Goal: Information Seeking & Learning: Learn about a topic

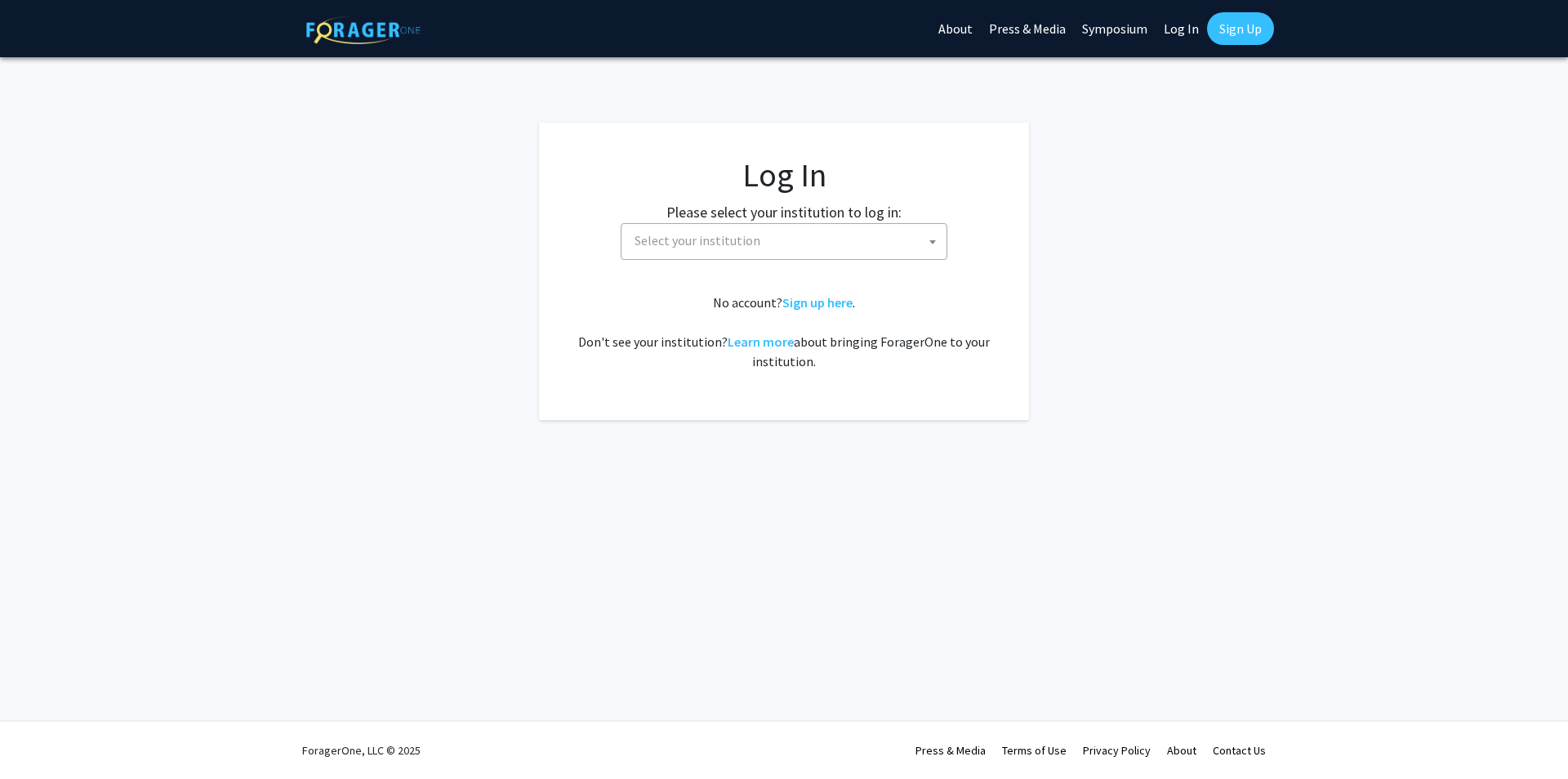
select select
click at [779, 249] on span "Select your institution" at bounding box center [787, 240] width 318 height 33
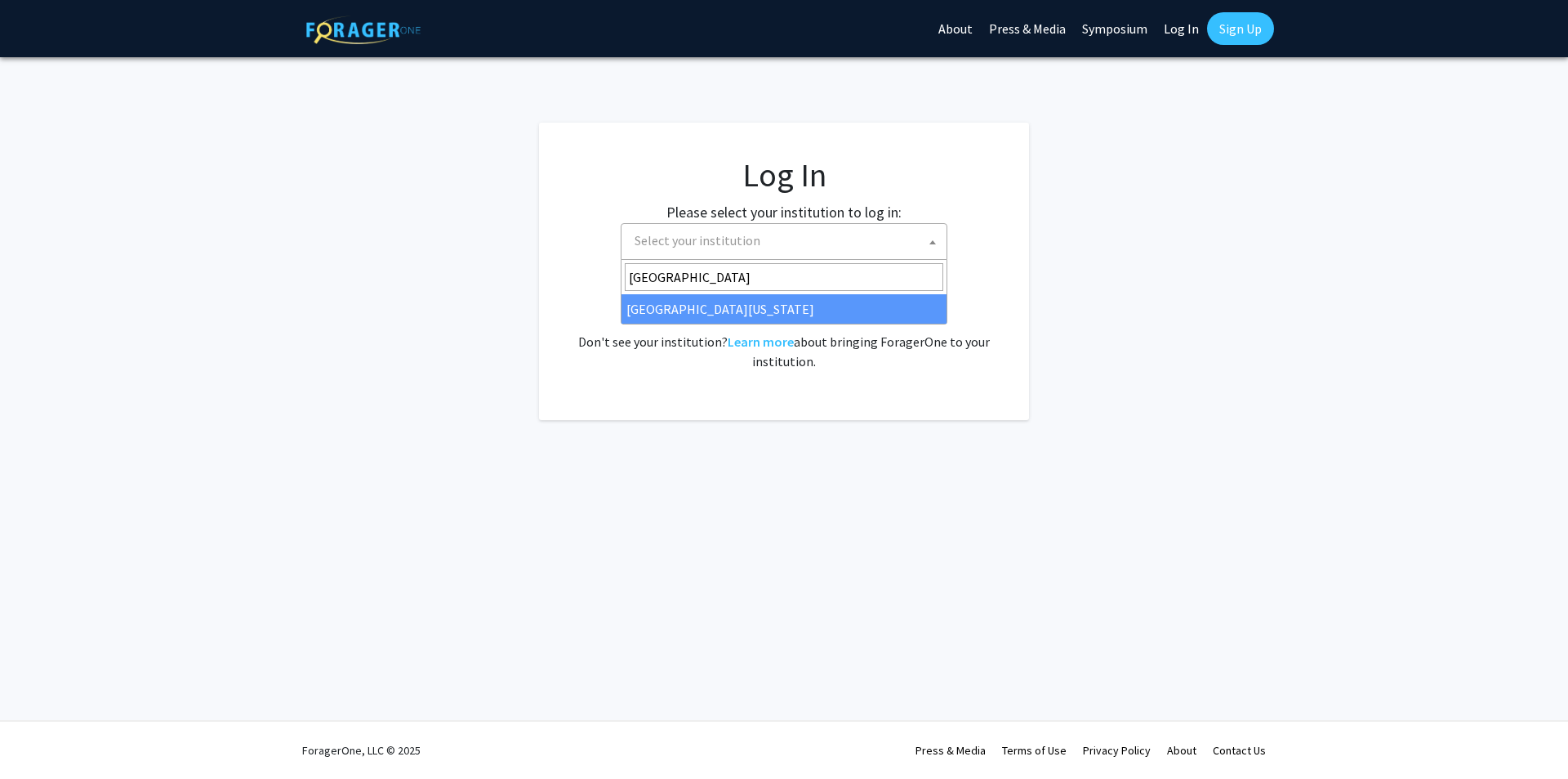
type input "university of kentuc"
select select "13"
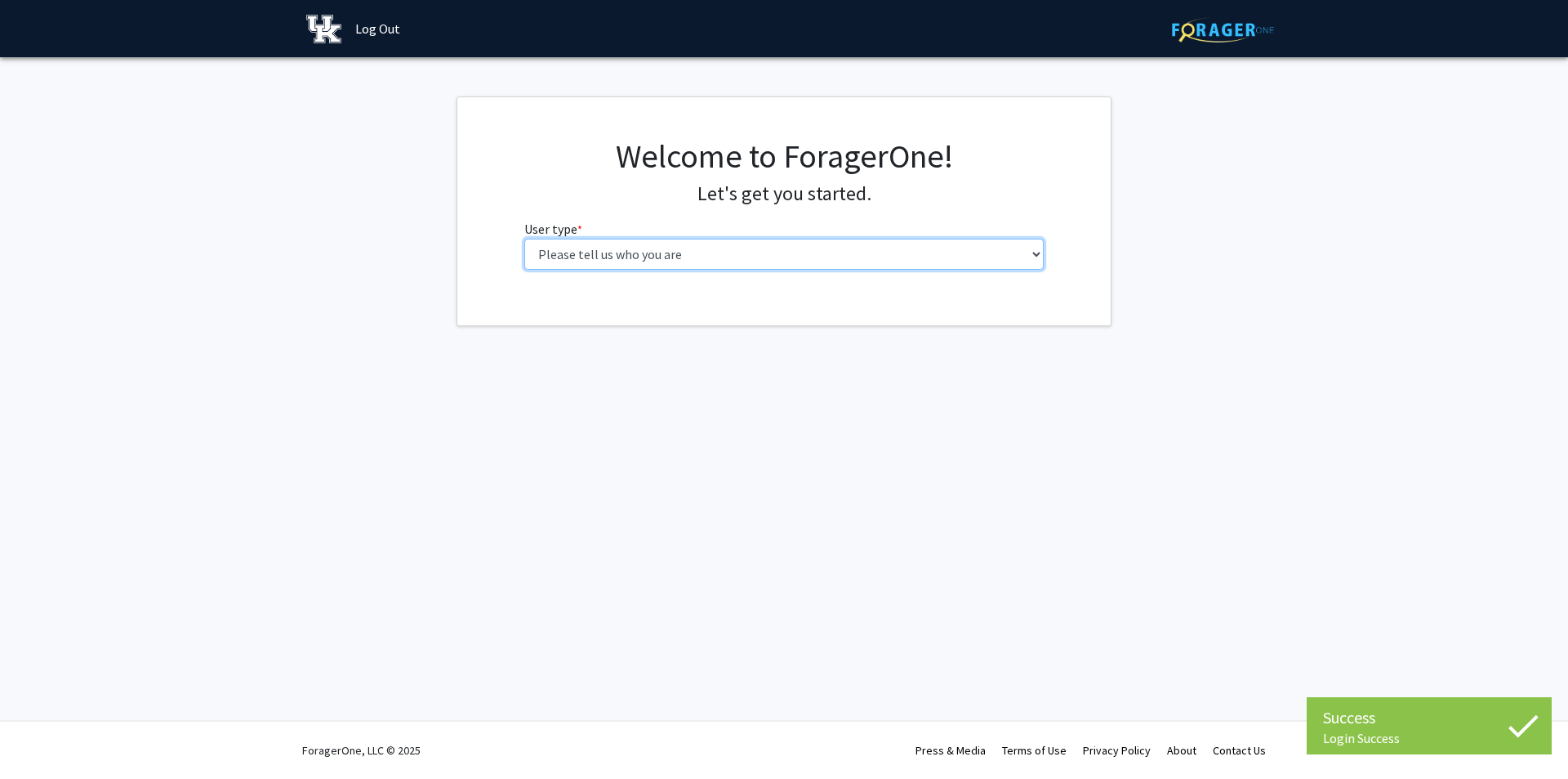
click at [748, 259] on select "Please tell us who you are Undergraduate Student Master's Student Doctoral Cand…" at bounding box center [784, 254] width 520 height 31
select select "1: undergrad"
click at [524, 239] on select "Please tell us who you are Undergraduate Student Master's Student Doctoral Cand…" at bounding box center [784, 254] width 520 height 31
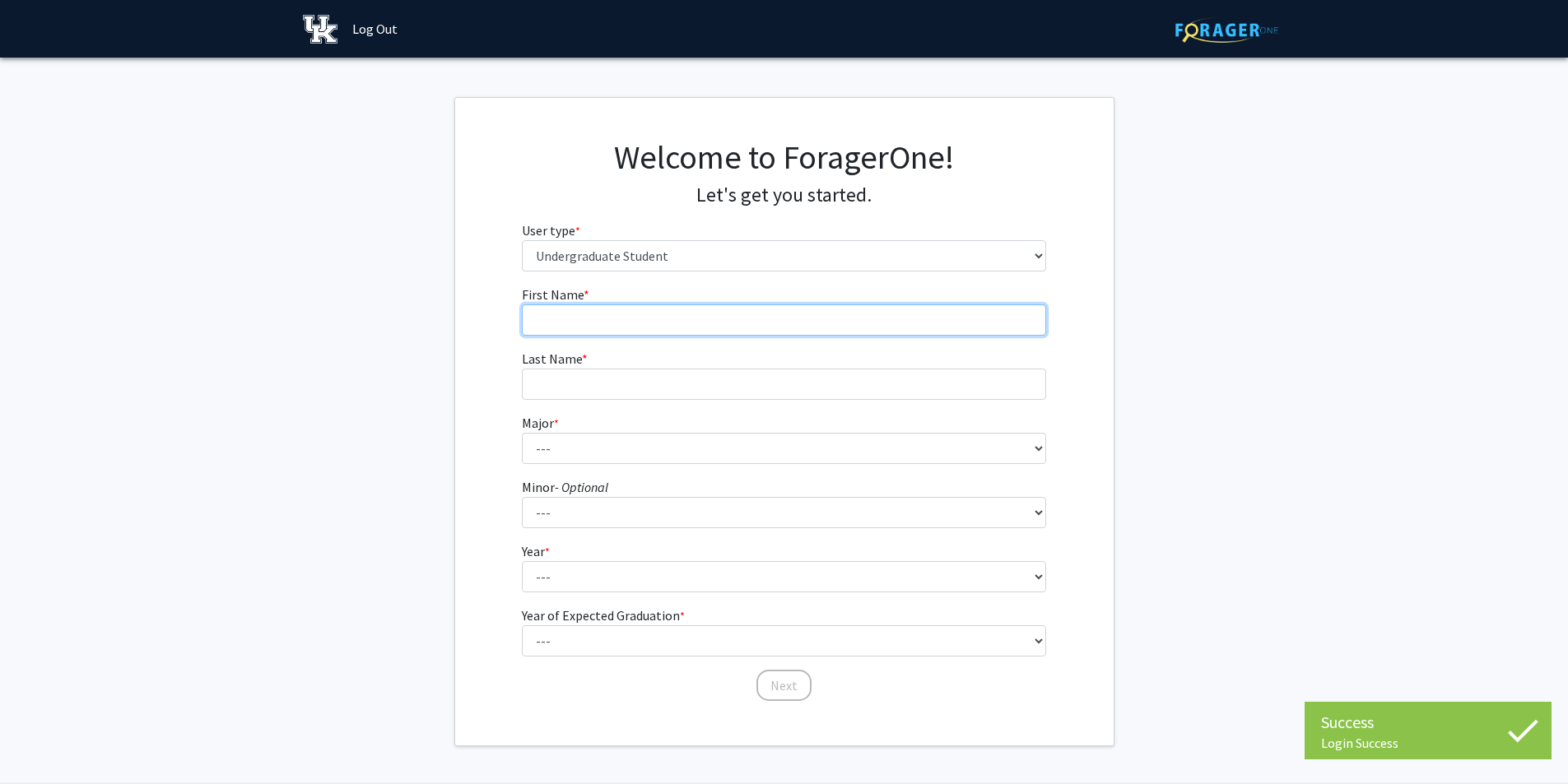
click at [631, 318] on input "First Name * required" at bounding box center [784, 320] width 524 height 31
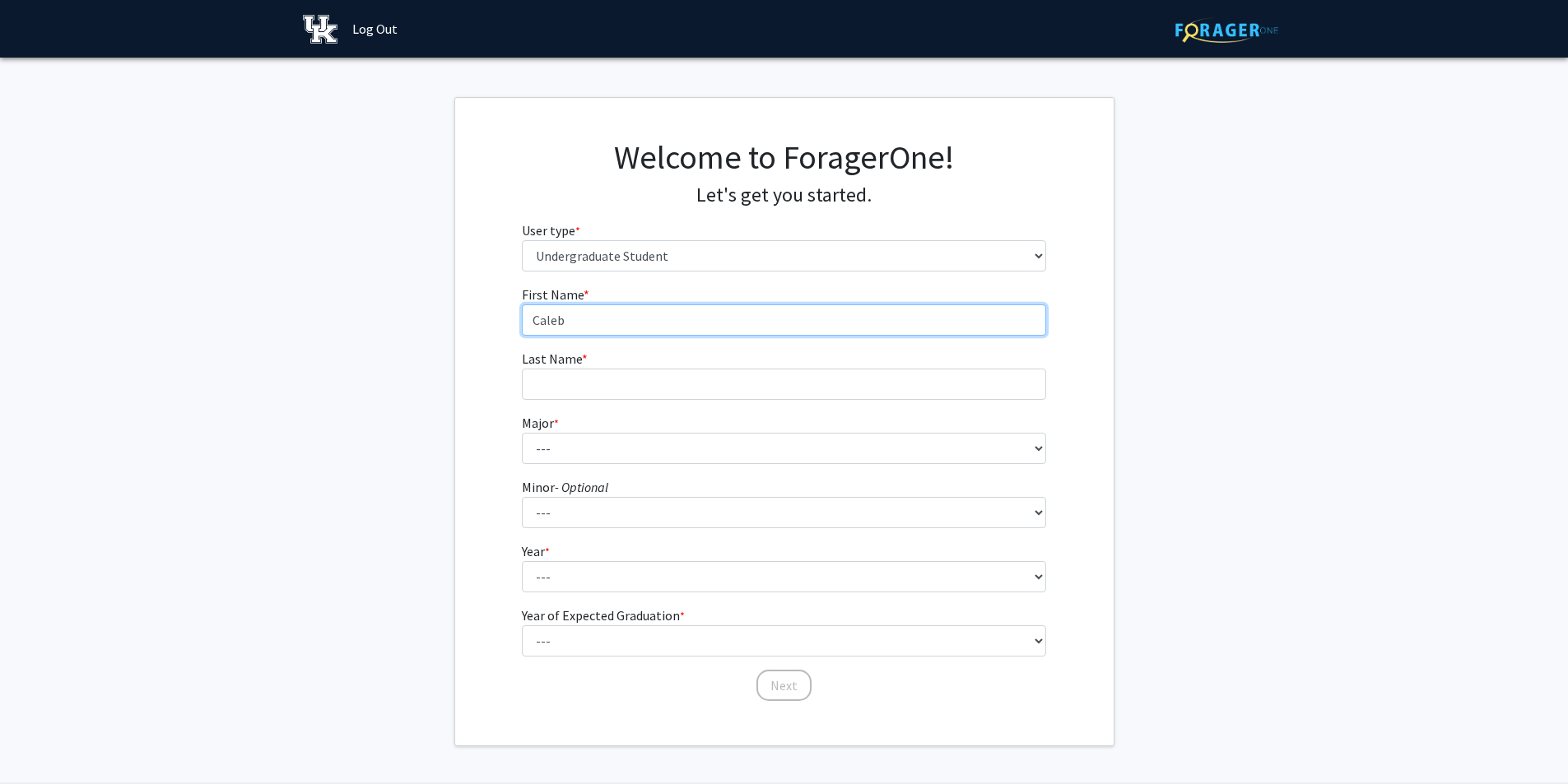
type input "Caleb"
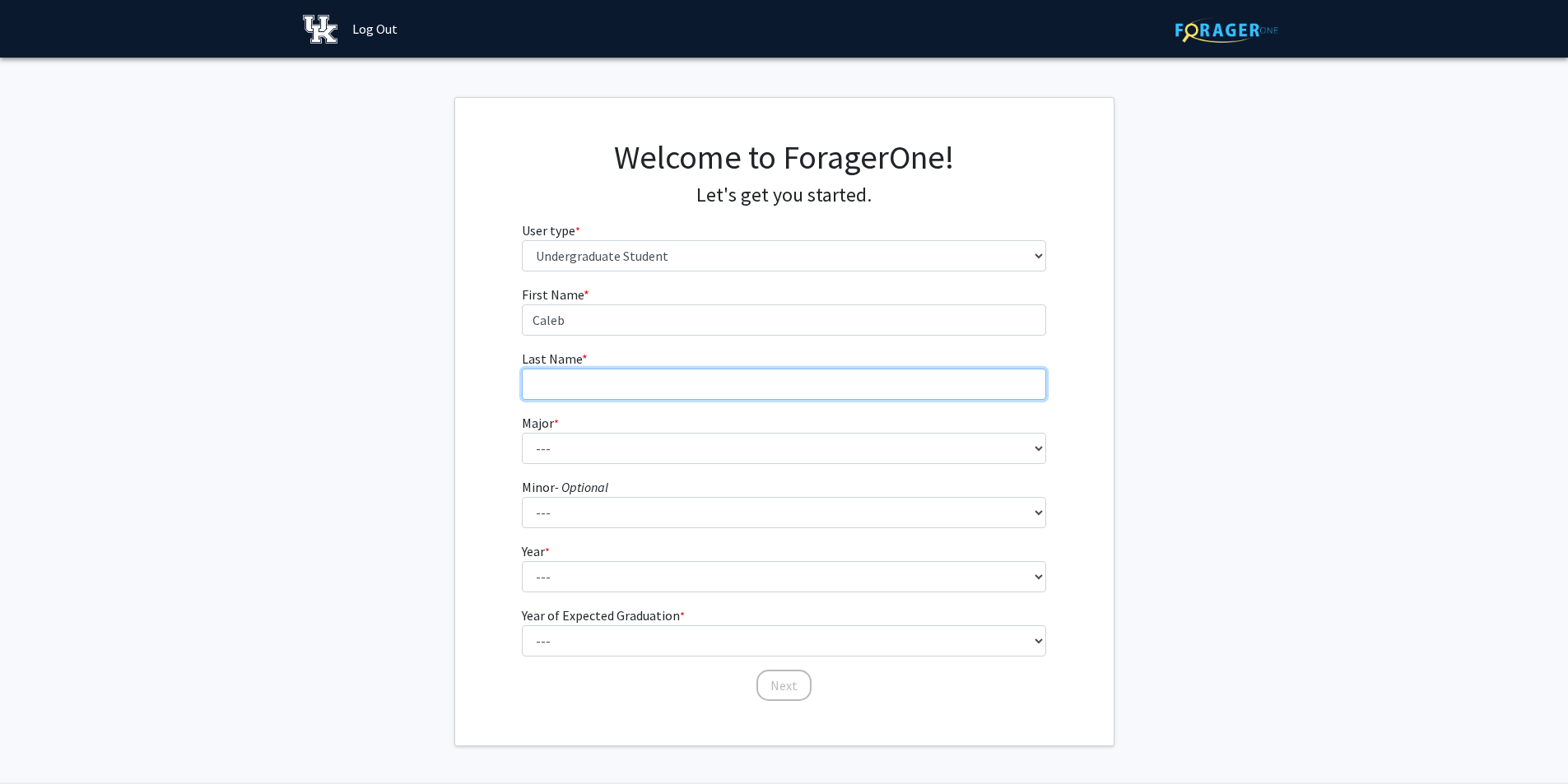
click at [632, 379] on input "Last Name * required" at bounding box center [784, 384] width 524 height 31
type input "[PERSON_NAME]"
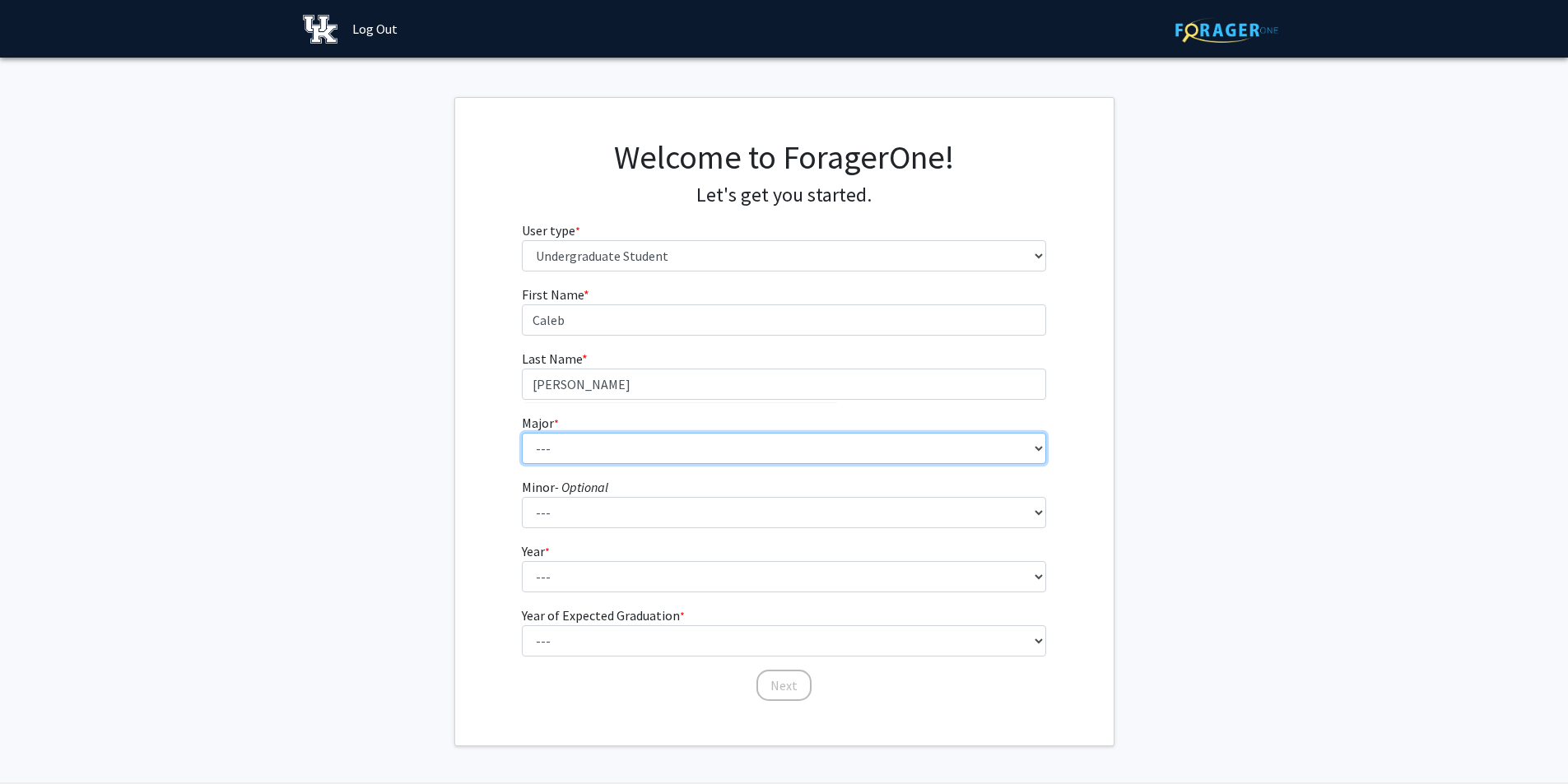
click at [637, 441] on select "--- Accounting Aerospace Engineering African American & Africana Studies Agricu…" at bounding box center [784, 447] width 524 height 31
select select "85: 922"
click at [522, 432] on select "--- Accounting Aerospace Engineering African American & Africana Studies Agricu…" at bounding box center [784, 447] width 524 height 31
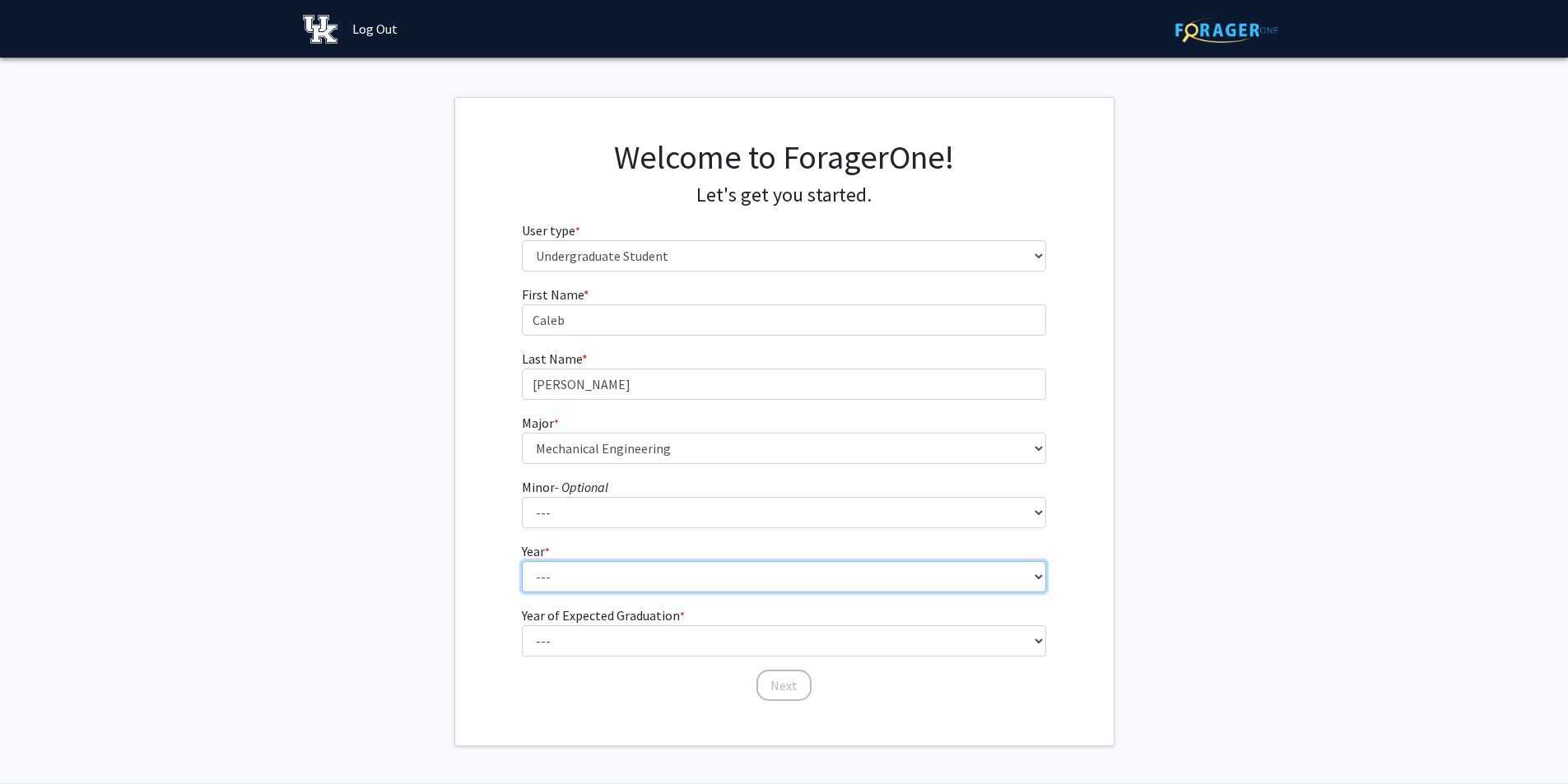
click at [576, 587] on select "--- First-year Sophomore Junior Senior Postbaccalaureate Certificate" at bounding box center [784, 576] width 524 height 31
select select "1: first-year"
click at [522, 561] on select "--- First-year Sophomore Junior Senior Postbaccalaureate Certificate" at bounding box center [784, 576] width 524 height 31
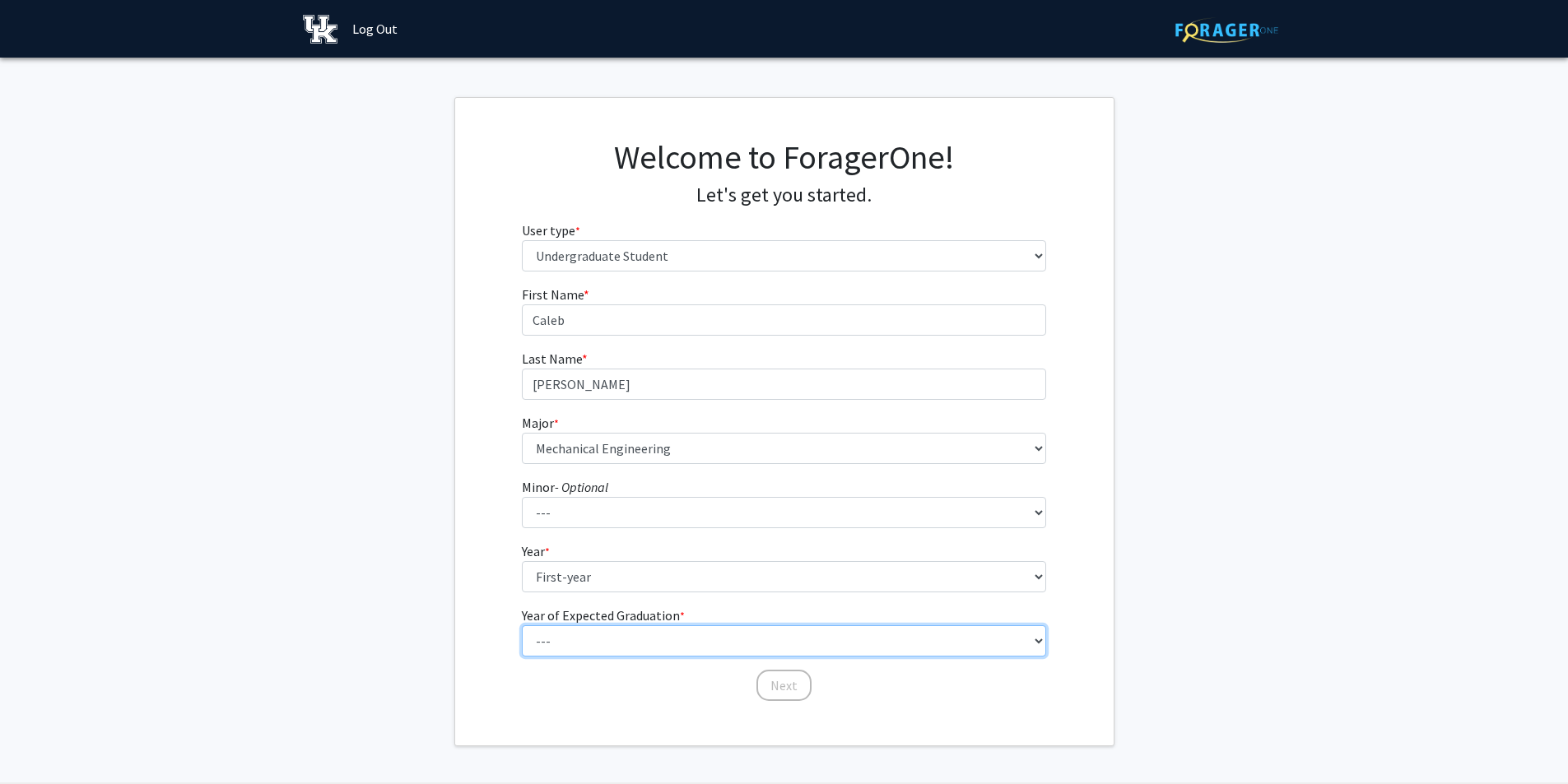
click at [601, 635] on select "--- 2025 2026 2027 2028 2029 2030 2031 2032 2033 2034" at bounding box center [784, 640] width 524 height 31
select select "5: 2029"
click at [522, 625] on select "--- 2025 2026 2027 2028 2029 2030 2031 2032 2033 2034" at bounding box center [784, 640] width 524 height 31
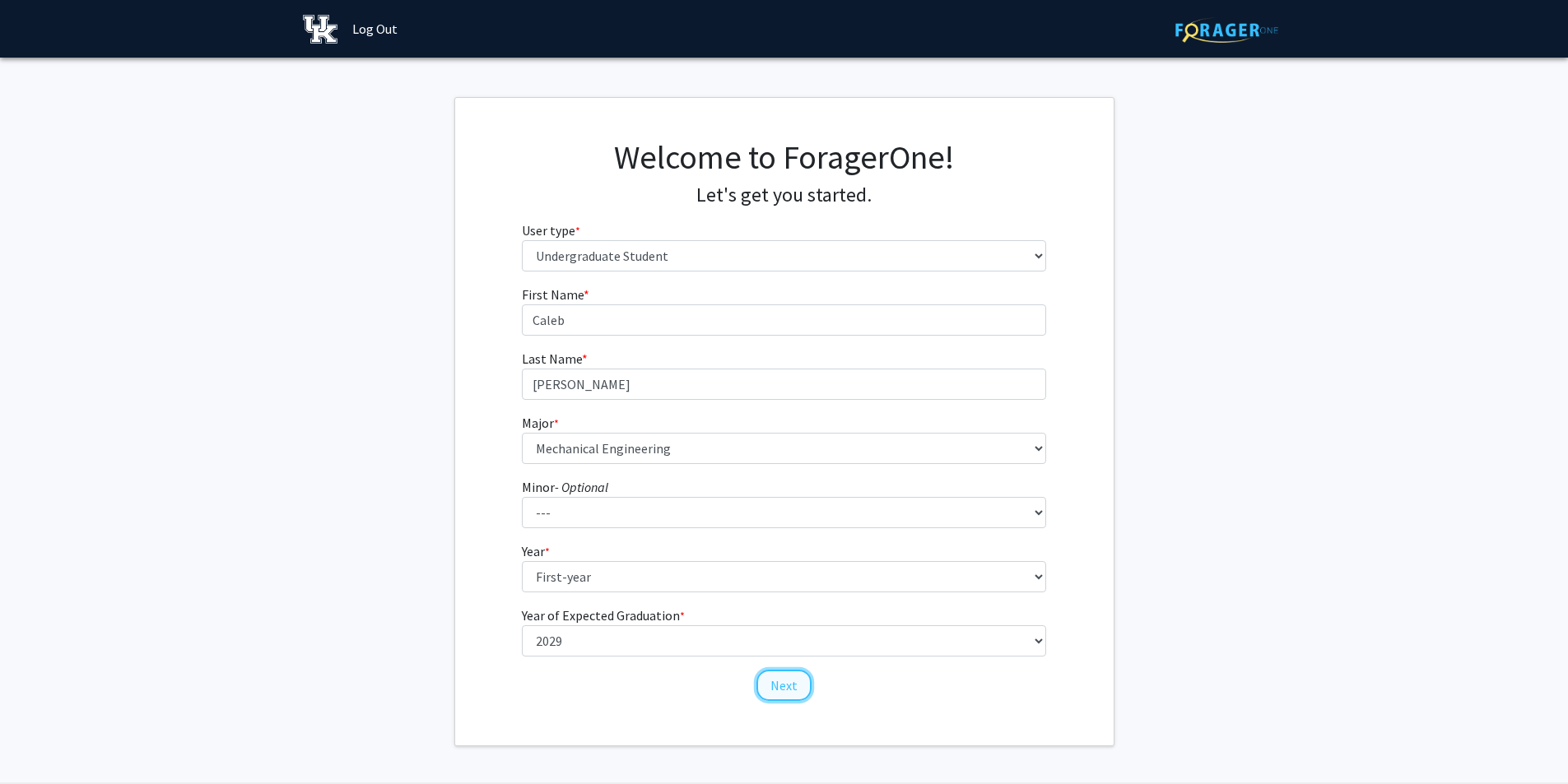
click at [789, 682] on button "Next" at bounding box center [784, 685] width 55 height 31
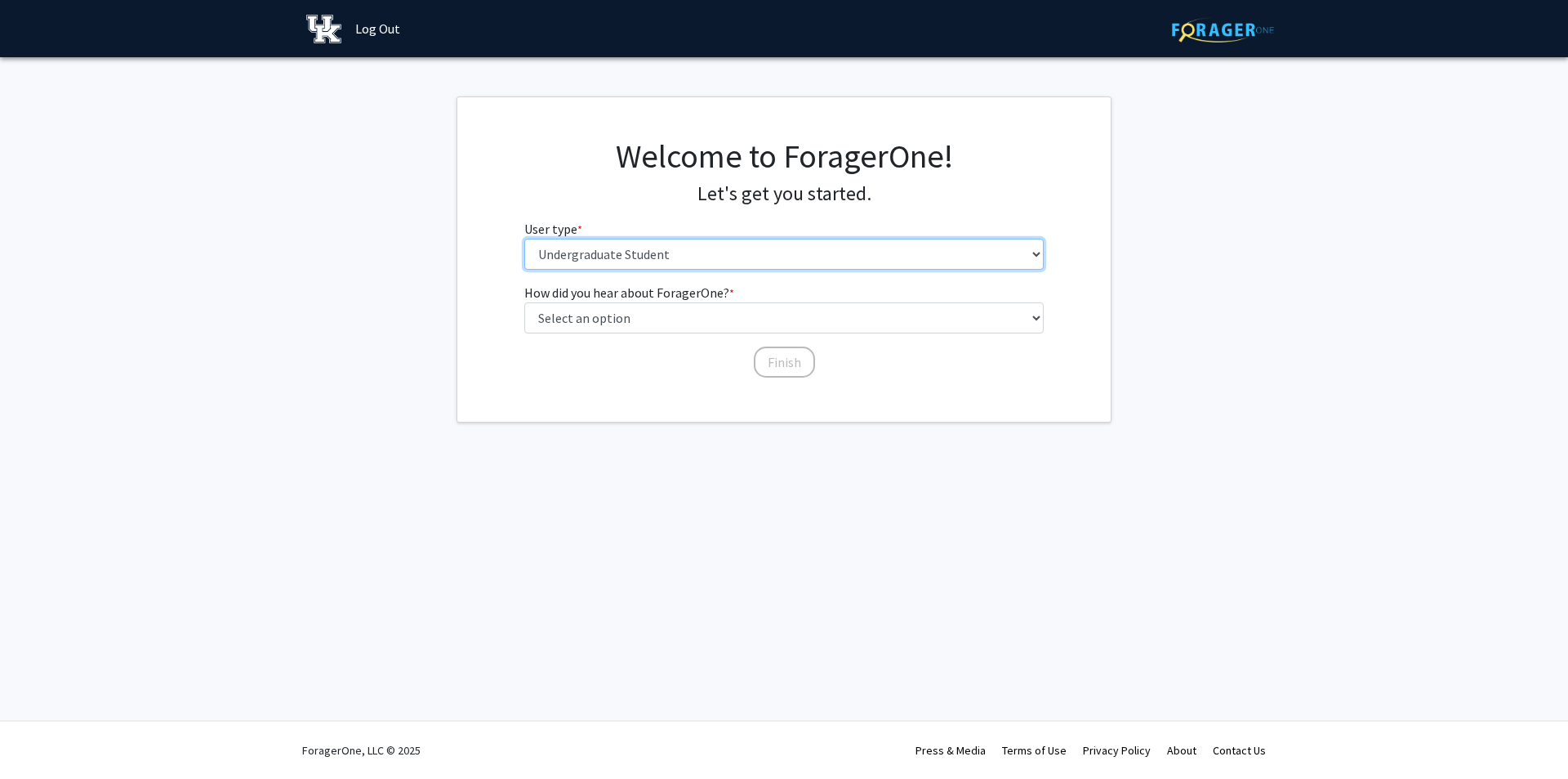
click at [739, 255] on select "Please tell us who you are Undergraduate Student Master's Student Doctoral Cand…" at bounding box center [784, 254] width 520 height 31
click at [644, 184] on h4 "Let's get you started." at bounding box center [784, 193] width 520 height 23
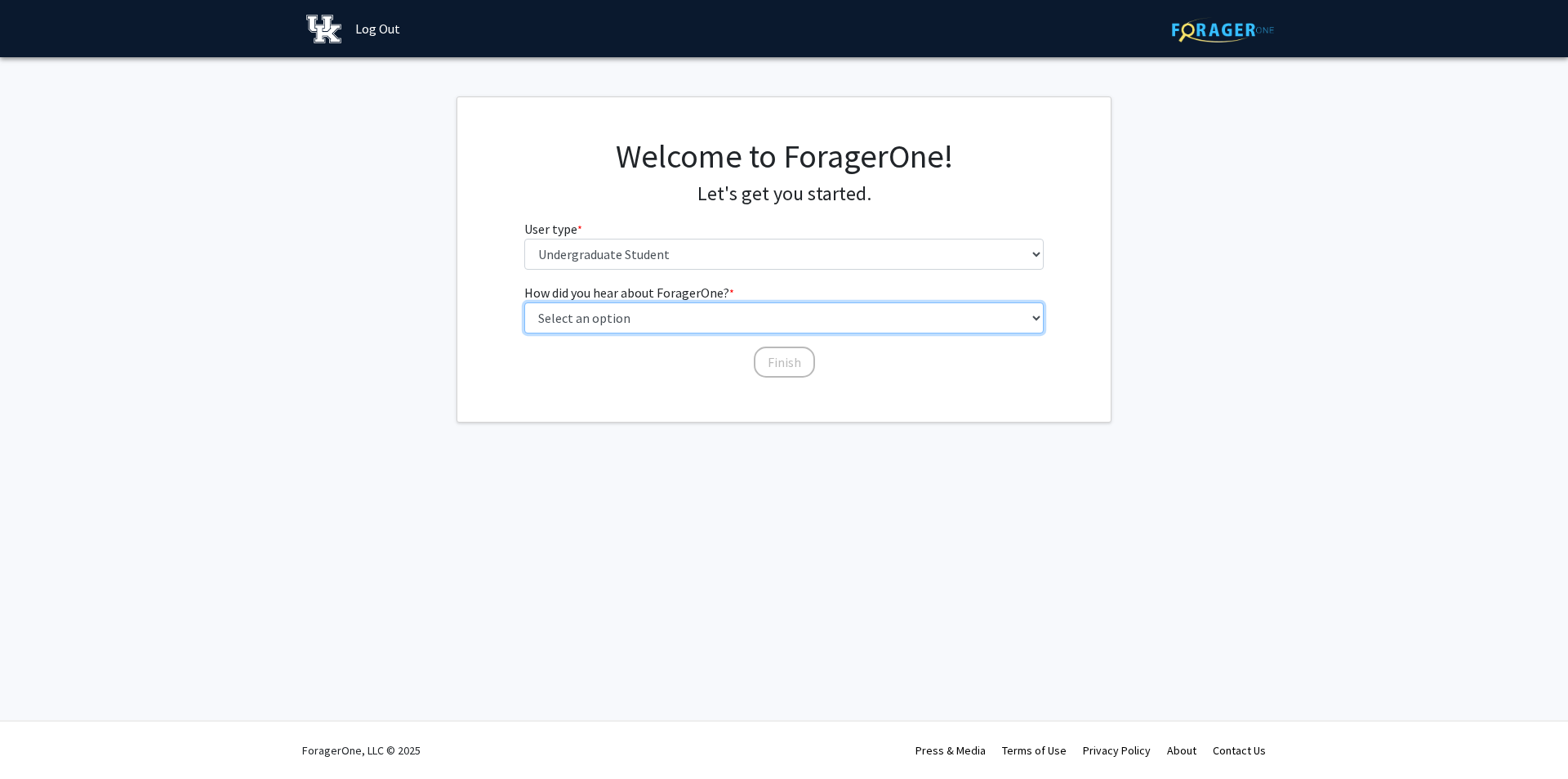
click at [698, 322] on select "Select an option Peer/student recommendation Faculty/staff recommendation Unive…" at bounding box center [784, 318] width 520 height 31
select select "2: faculty_recommendation"
click at [524, 303] on select "Select an option Peer/student recommendation Faculty/staff recommendation Unive…" at bounding box center [784, 318] width 520 height 31
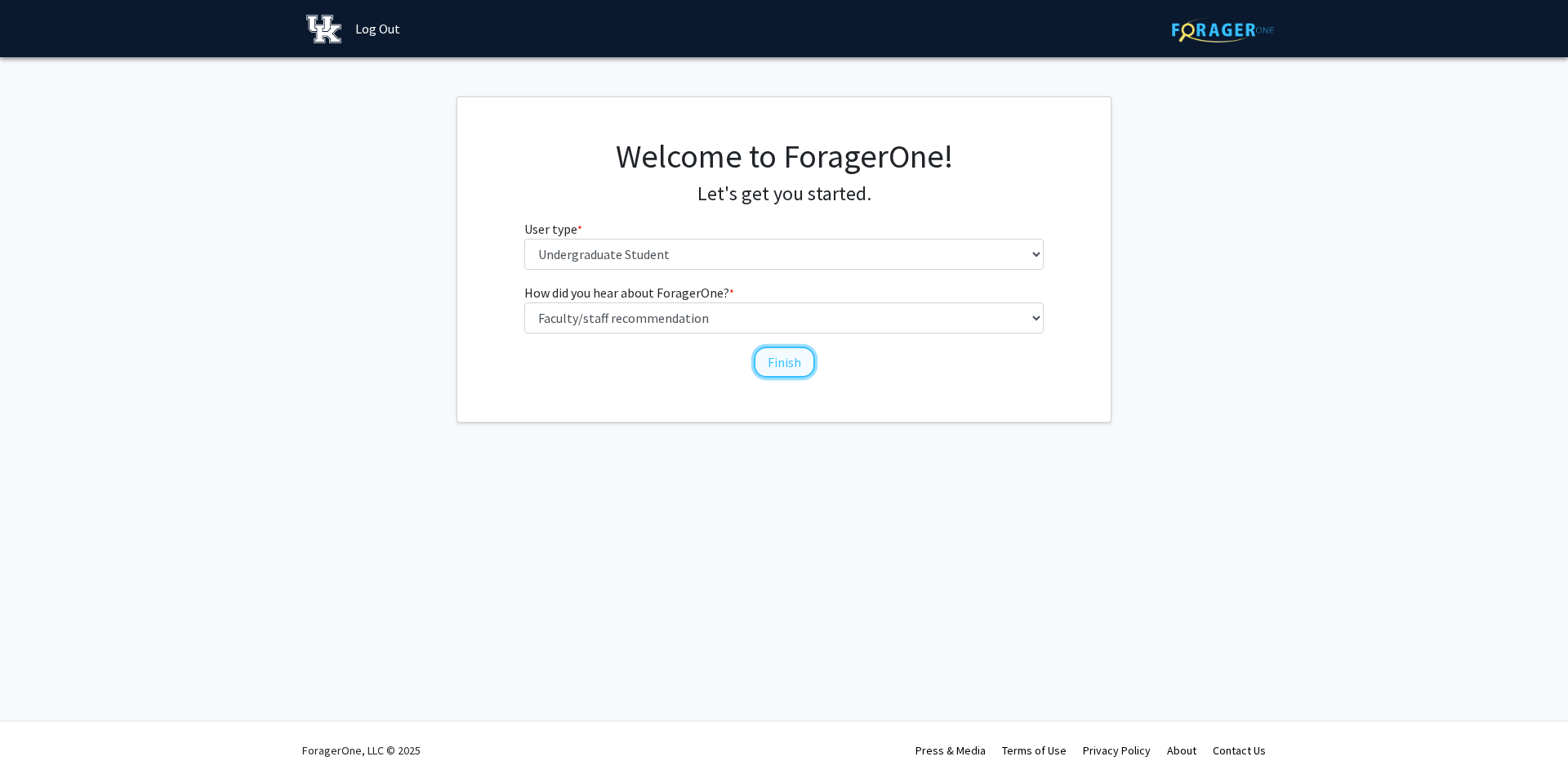
click at [791, 369] on button "Finish" at bounding box center [784, 361] width 61 height 31
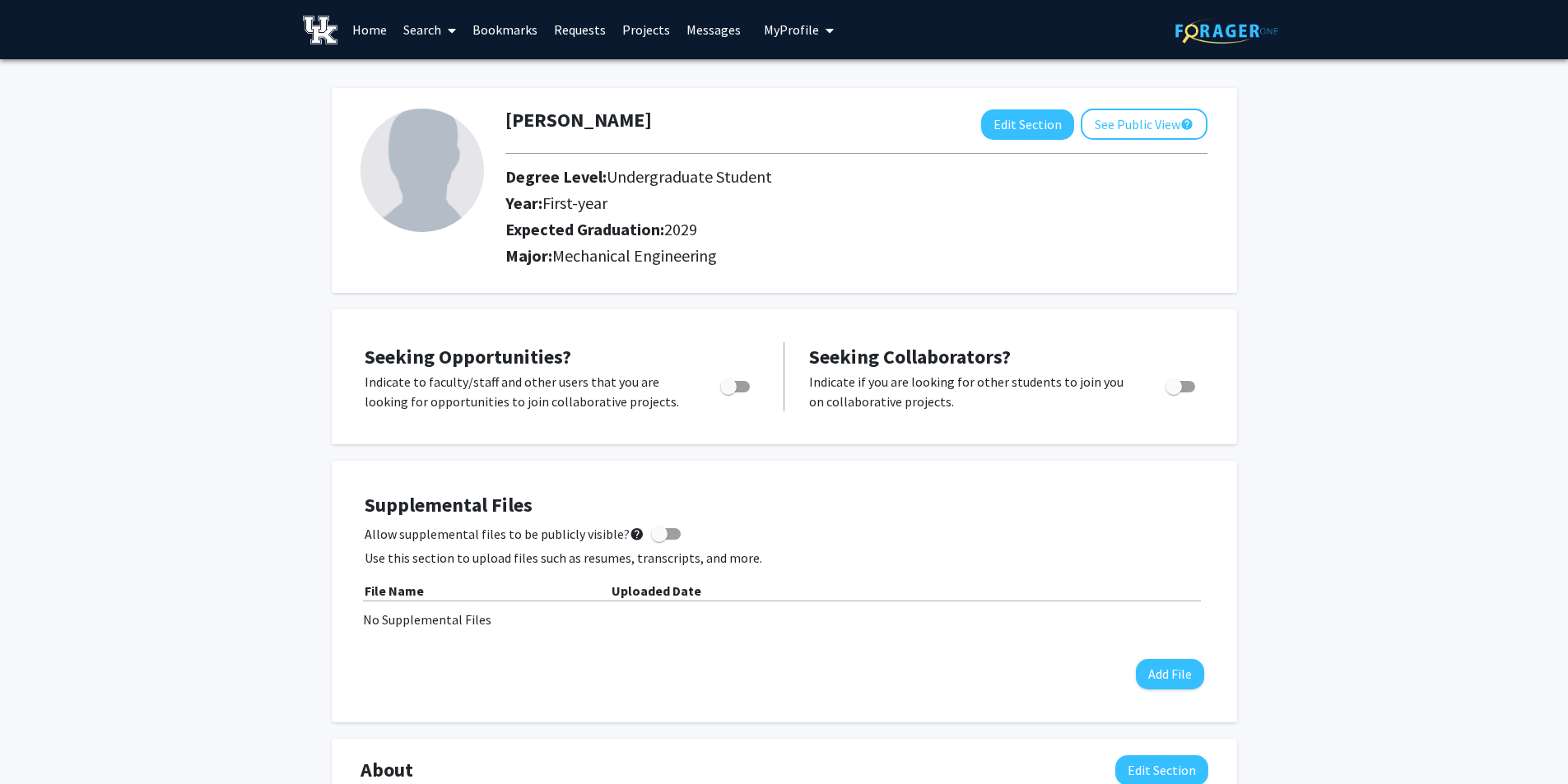
click at [371, 31] on link "Home" at bounding box center [370, 29] width 51 height 58
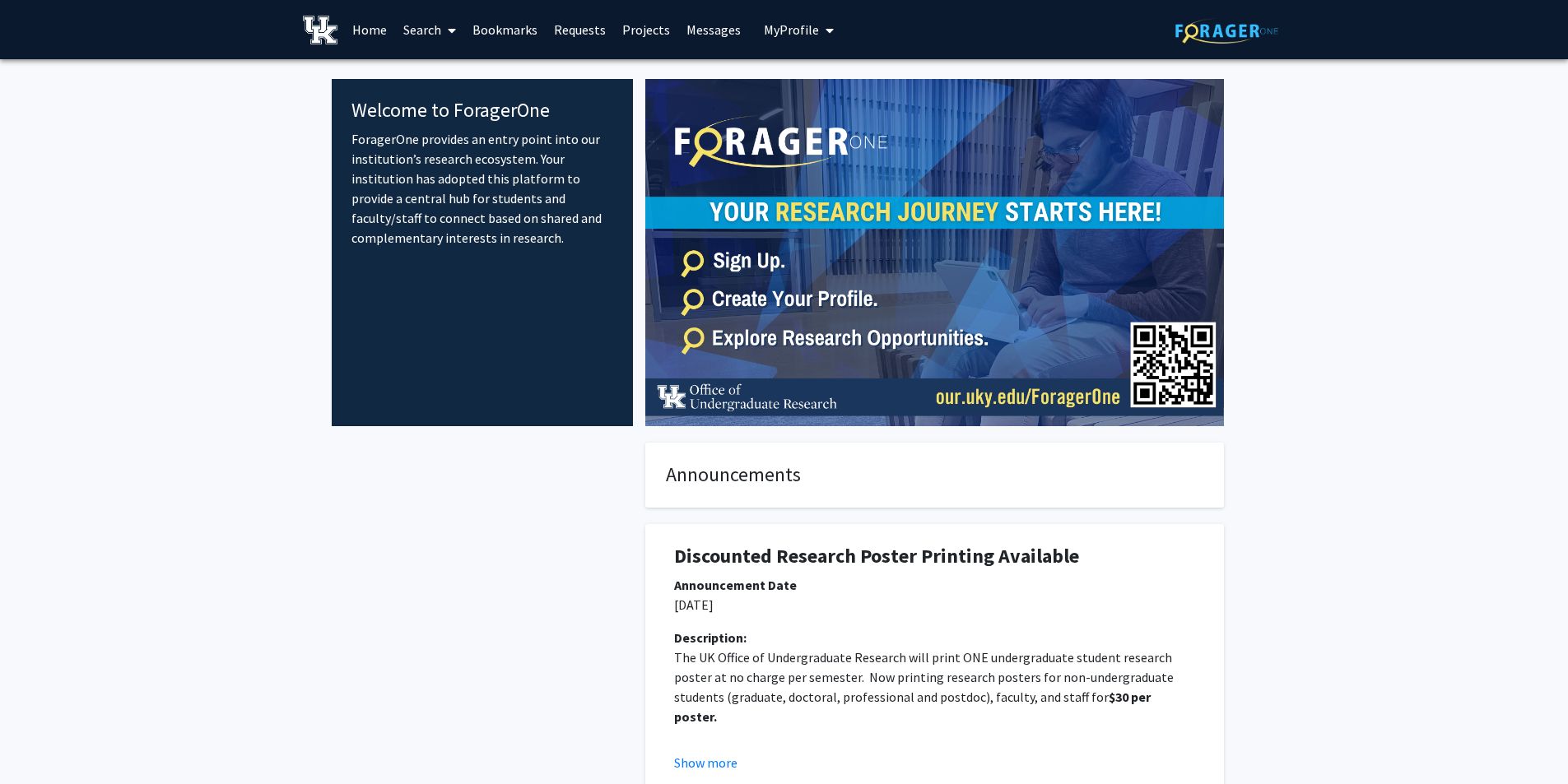
click at [447, 35] on span at bounding box center [448, 30] width 15 height 58
click at [448, 71] on span "Faculty/Staff" at bounding box center [455, 76] width 121 height 33
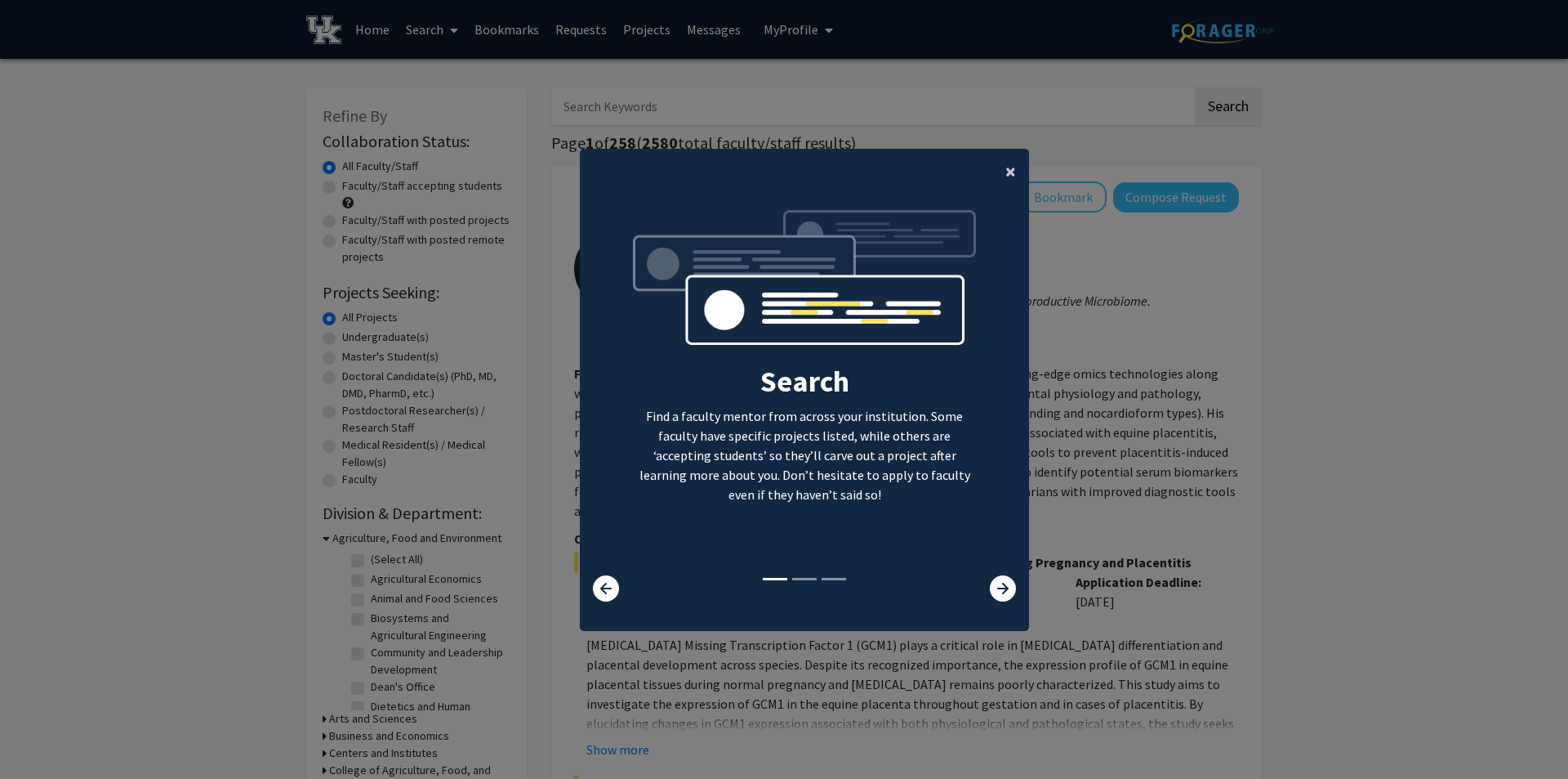
click at [1005, 159] on span "×" at bounding box center [1010, 171] width 11 height 25
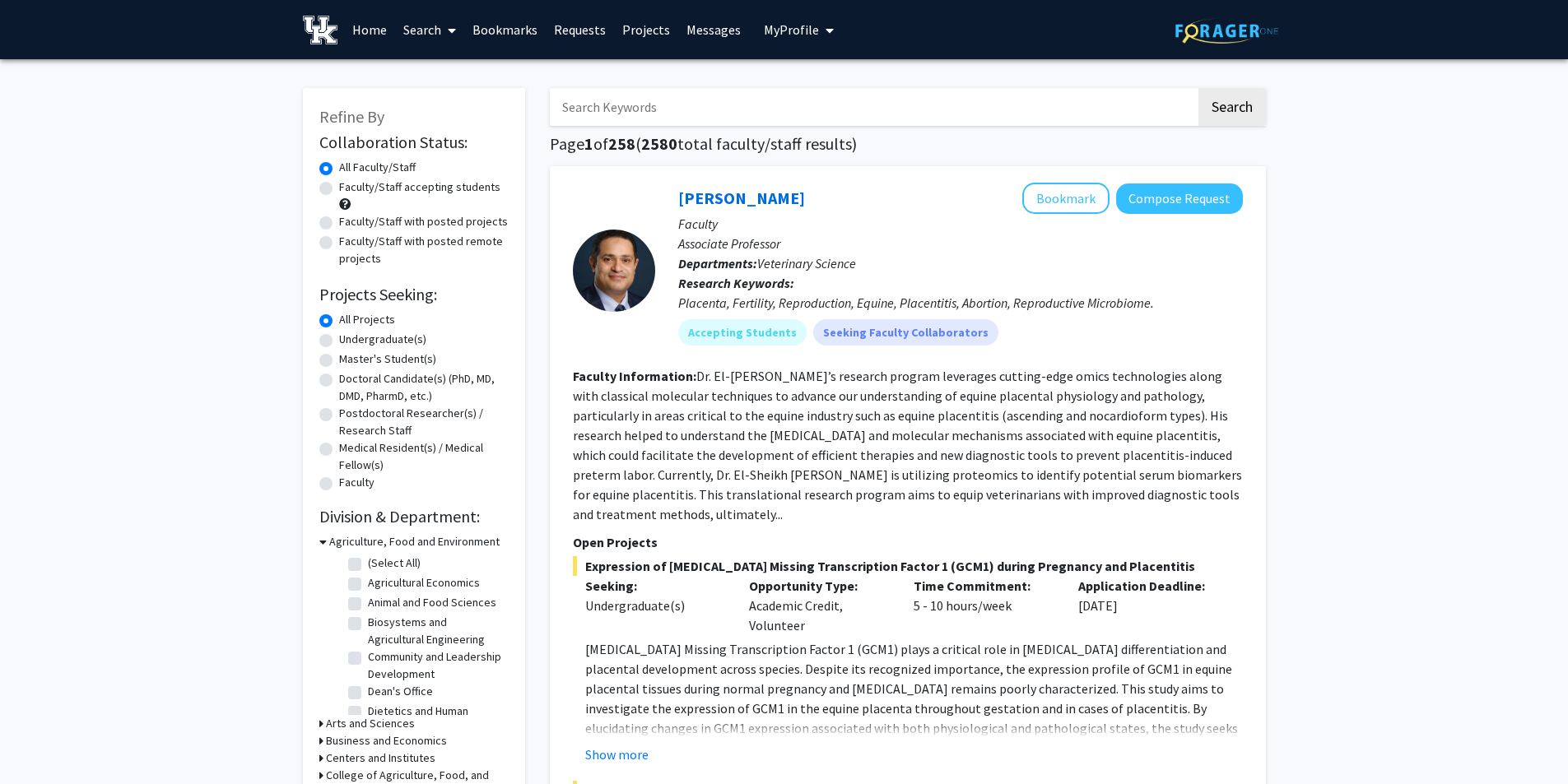
click at [821, 92] on input "Search Keywords" at bounding box center [873, 107] width 646 height 38
type input "engineering"
click at [1198, 88] on button "Search" at bounding box center [1232, 107] width 67 height 38
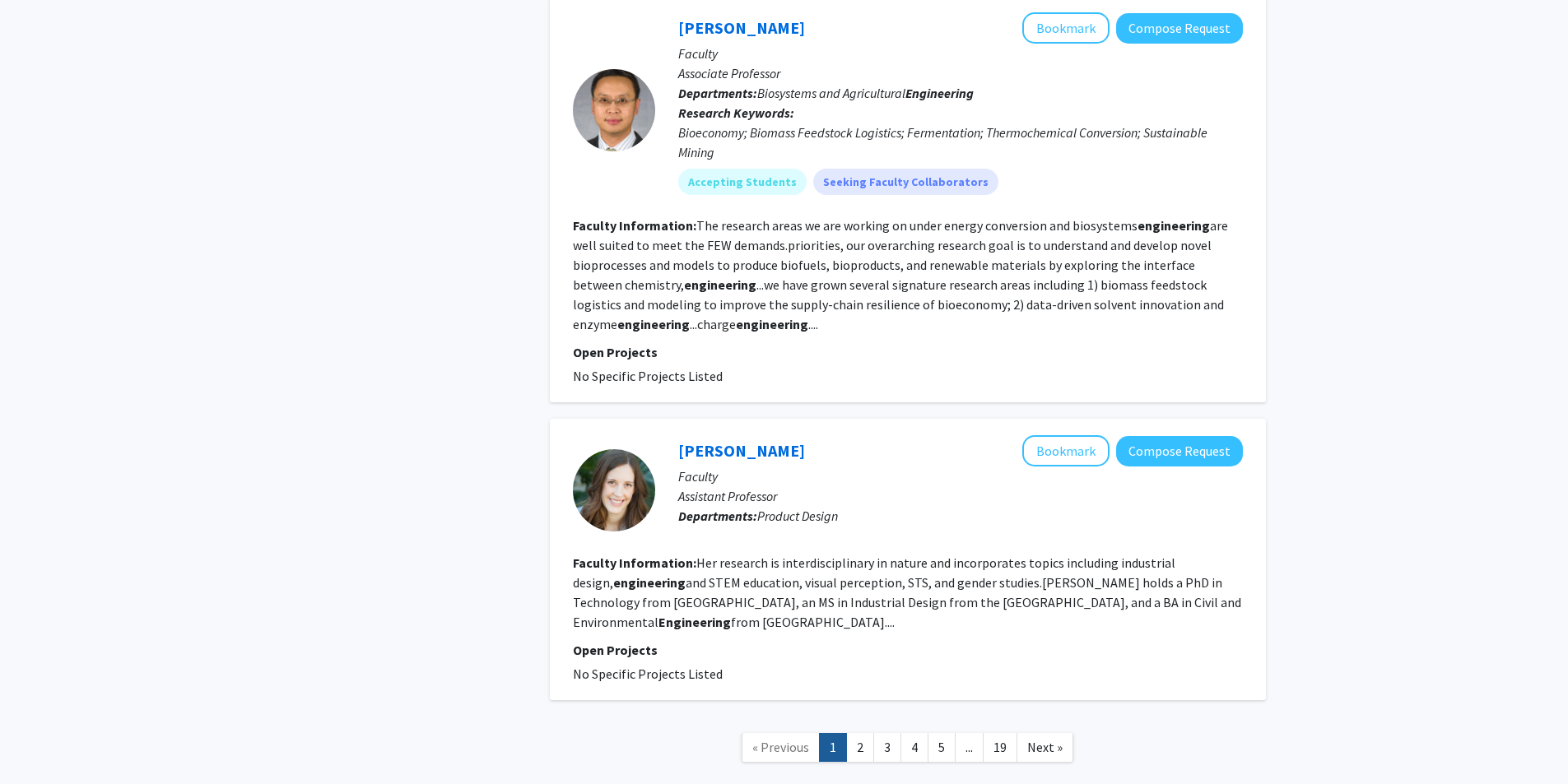
scroll to position [3884, 0]
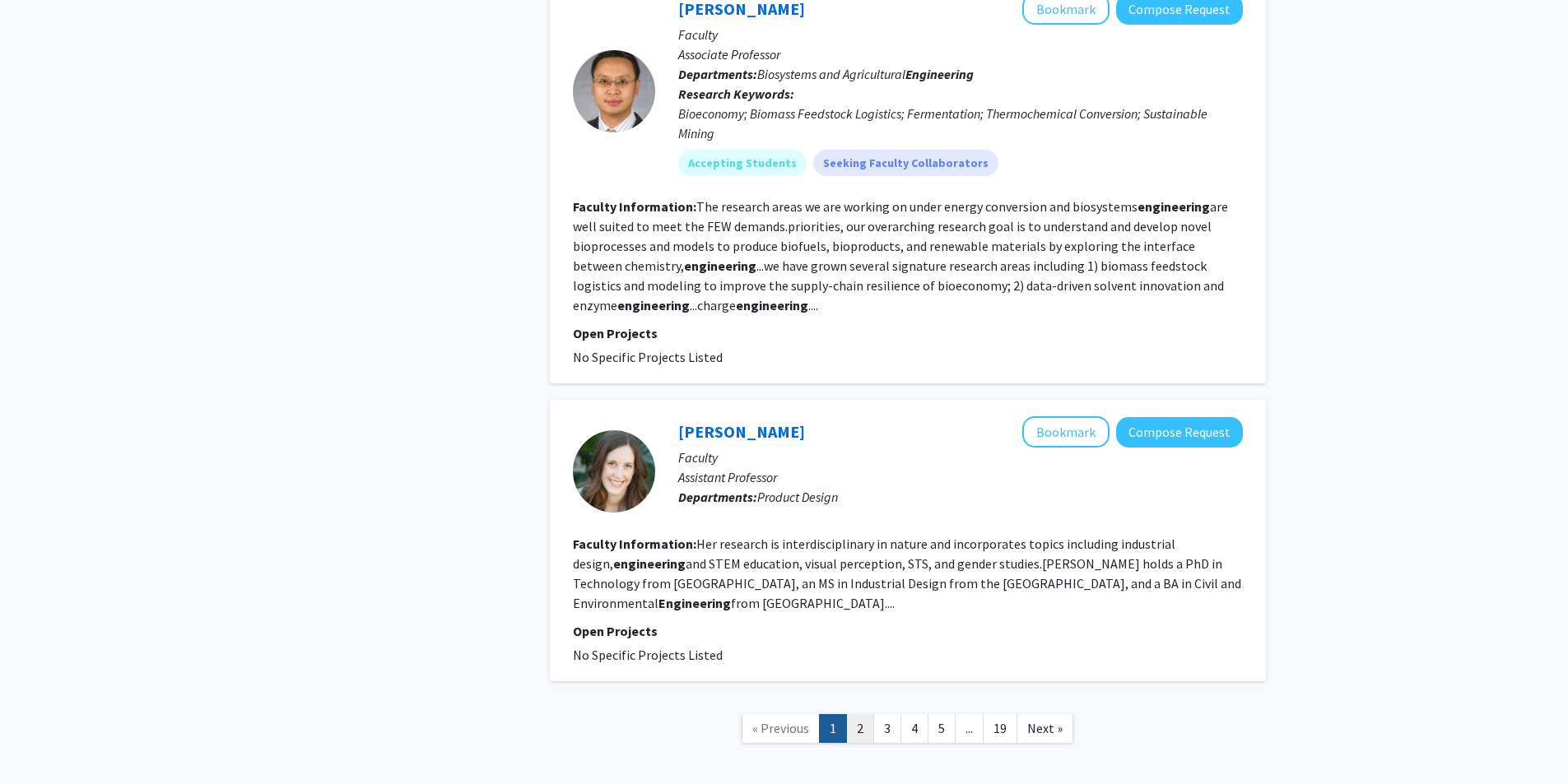
click at [870, 713] on link "2" at bounding box center [859, 728] width 28 height 29
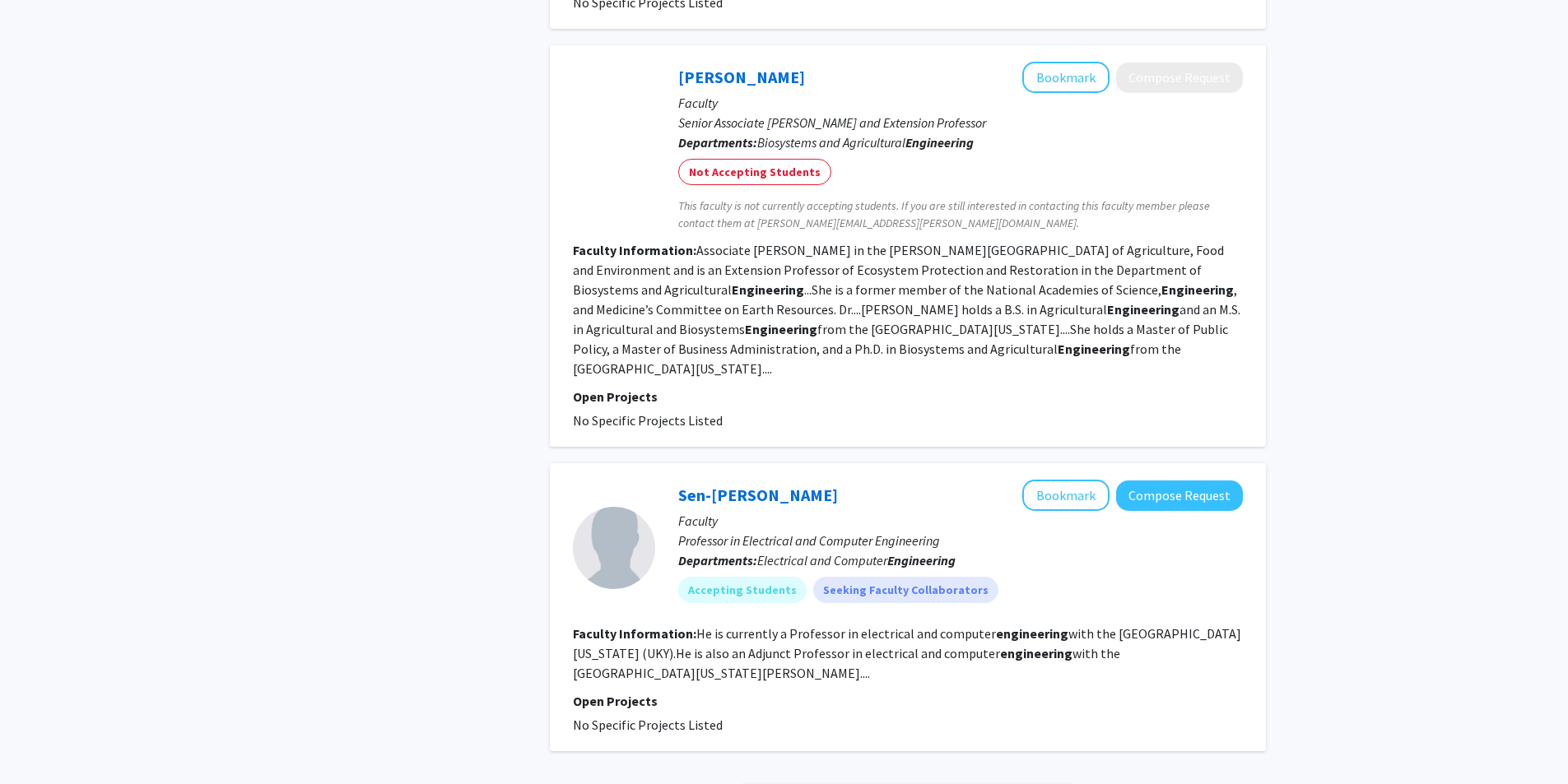
scroll to position [3151, 0]
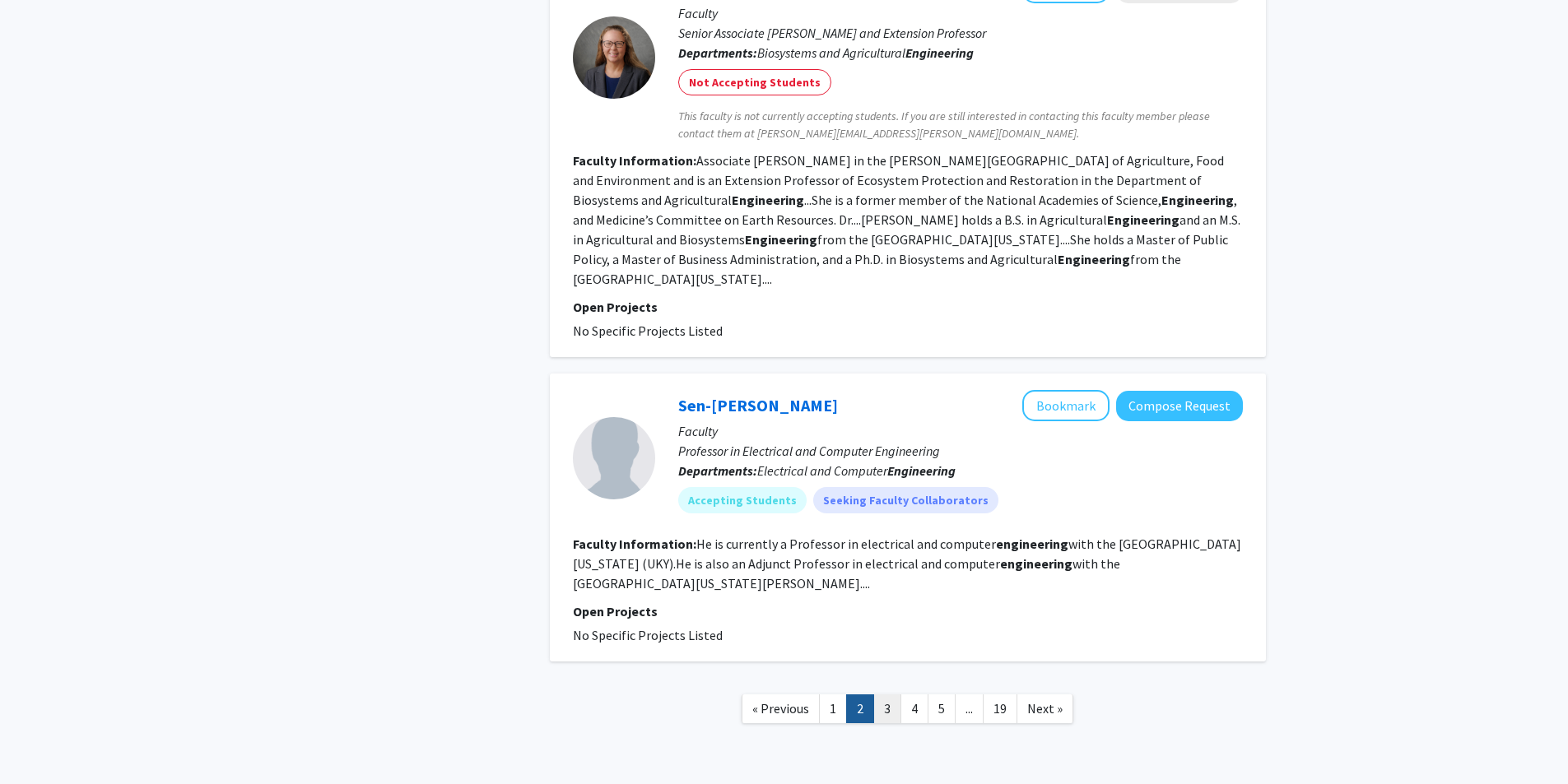
click at [892, 694] on link "3" at bounding box center [887, 708] width 28 height 29
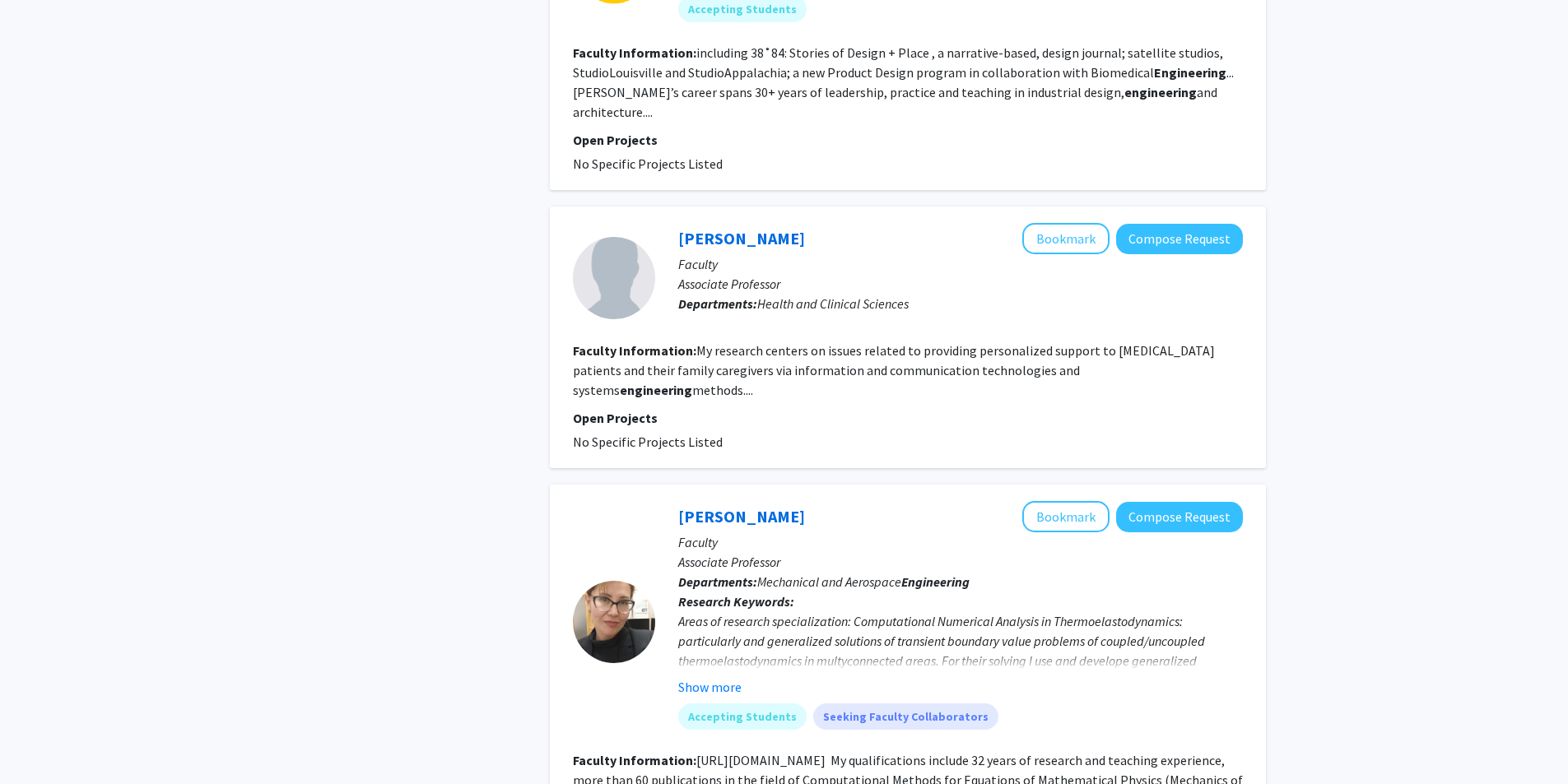
scroll to position [2056, 0]
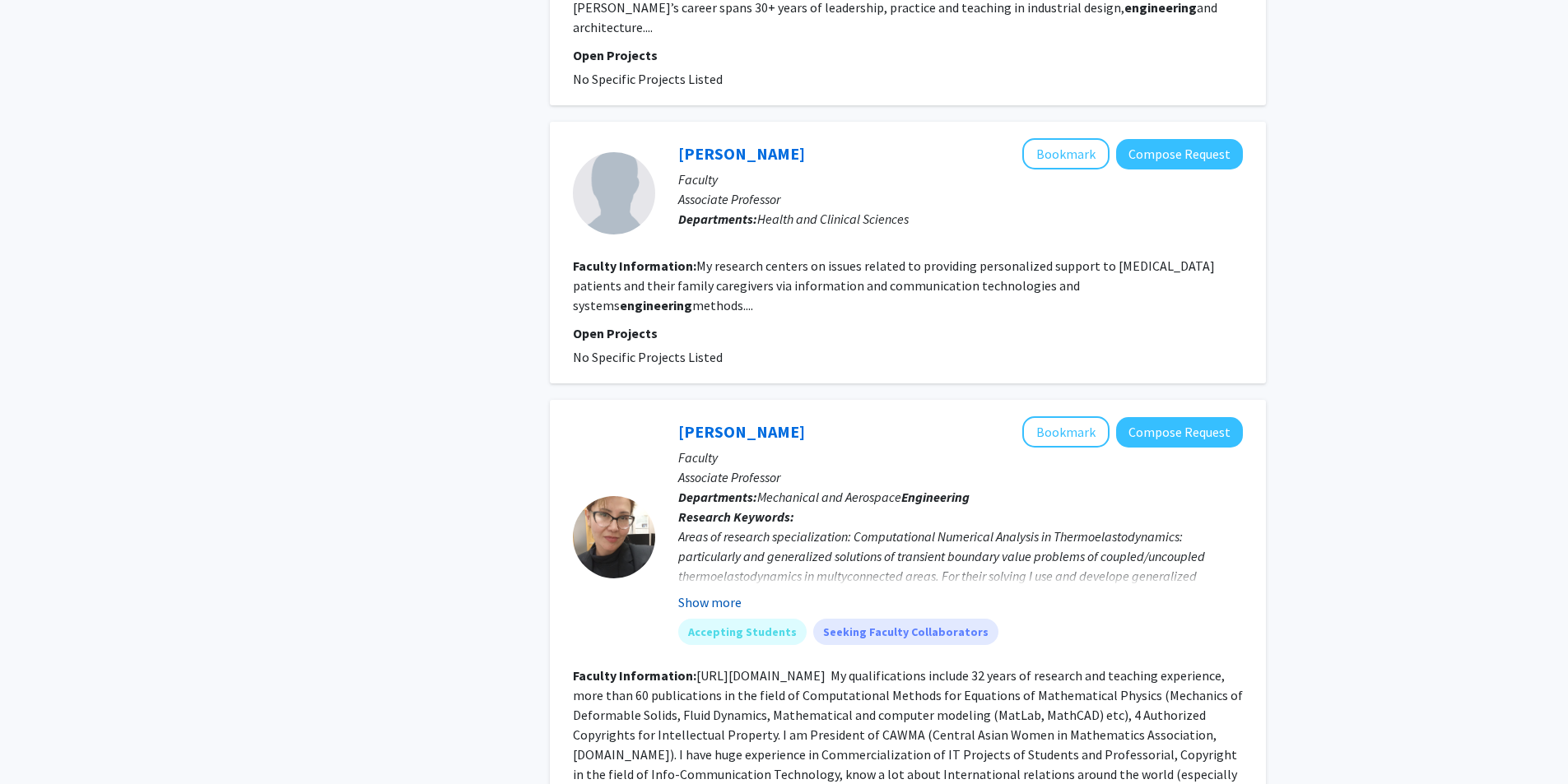
click at [726, 592] on button "Show more" at bounding box center [709, 602] width 63 height 20
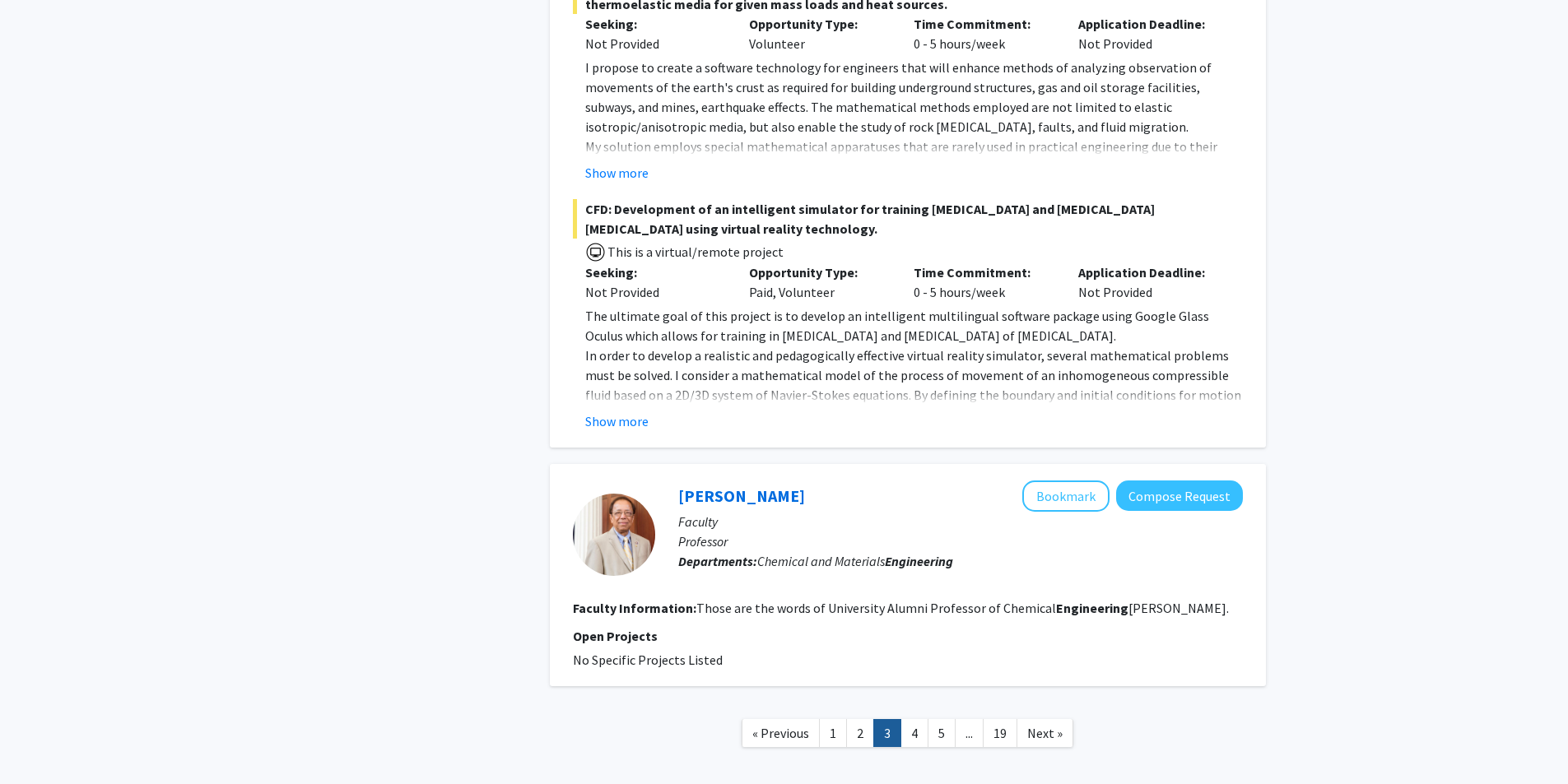
scroll to position [3079, 0]
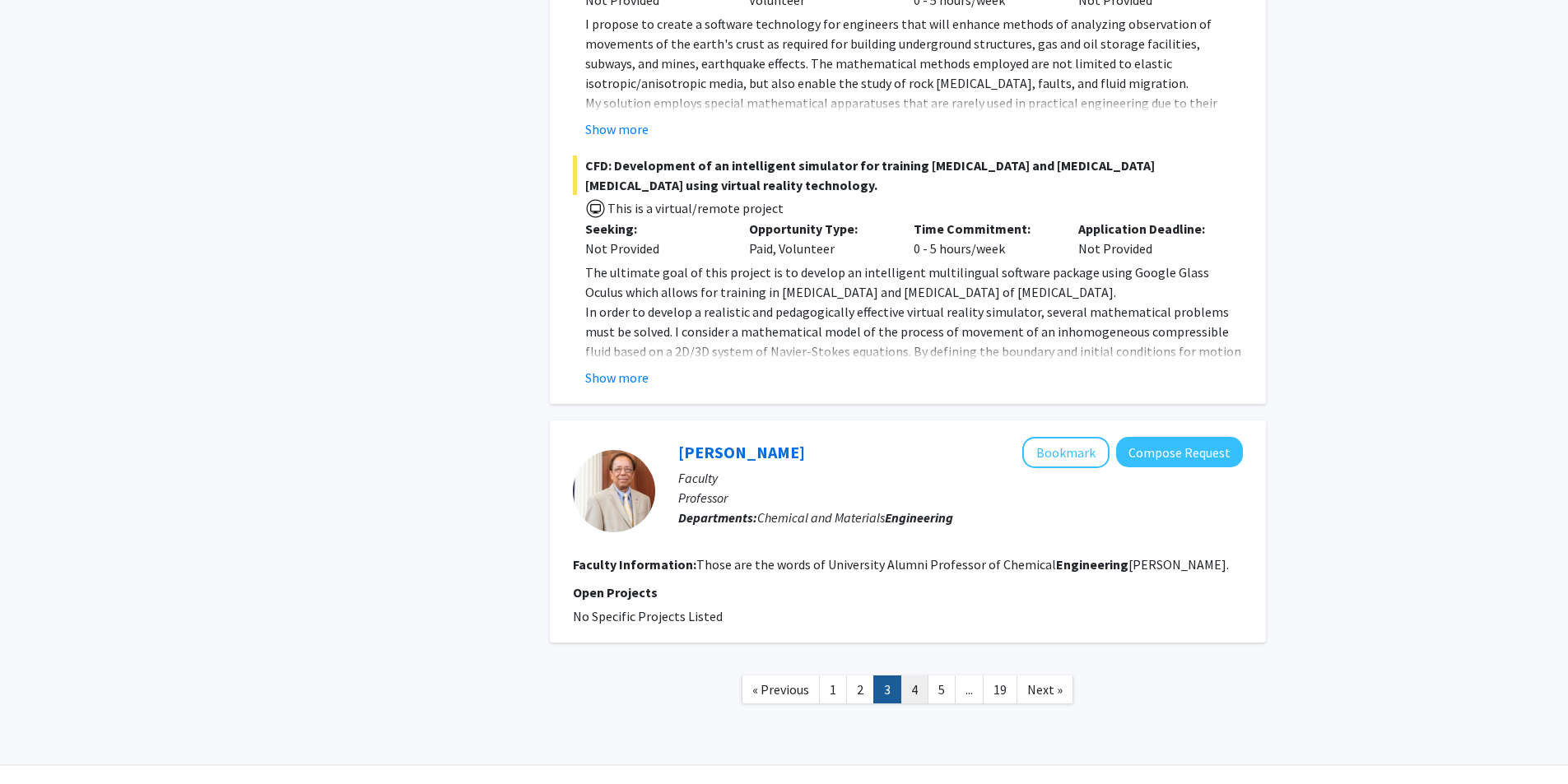
click at [909, 675] on link "4" at bounding box center [914, 689] width 28 height 29
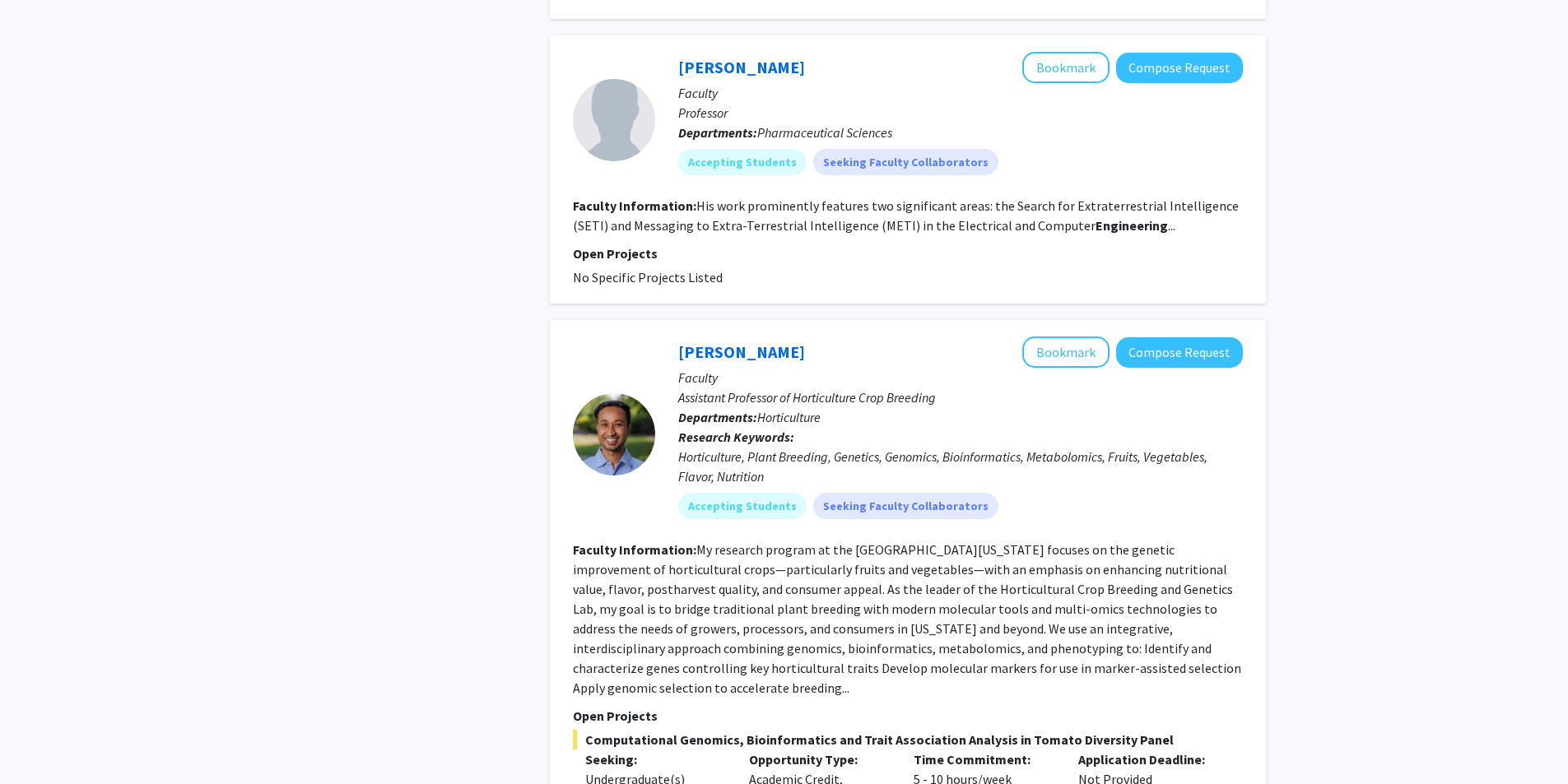
scroll to position [2961, 0]
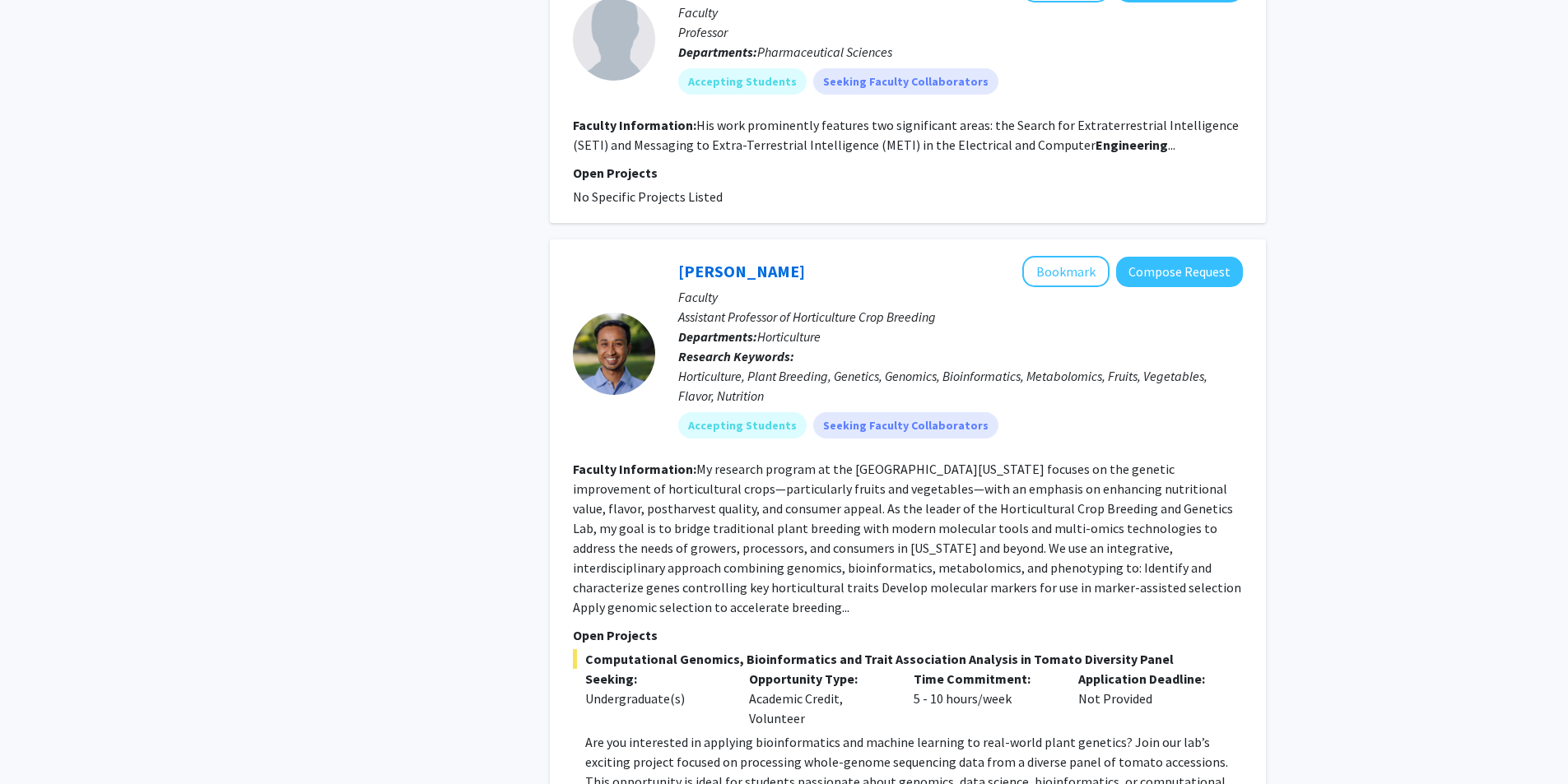
drag, startPoint x: 889, startPoint y: 605, endPoint x: 746, endPoint y: 572, distance: 146.8
click at [746, 625] on p "Open Projects" at bounding box center [908, 635] width 670 height 20
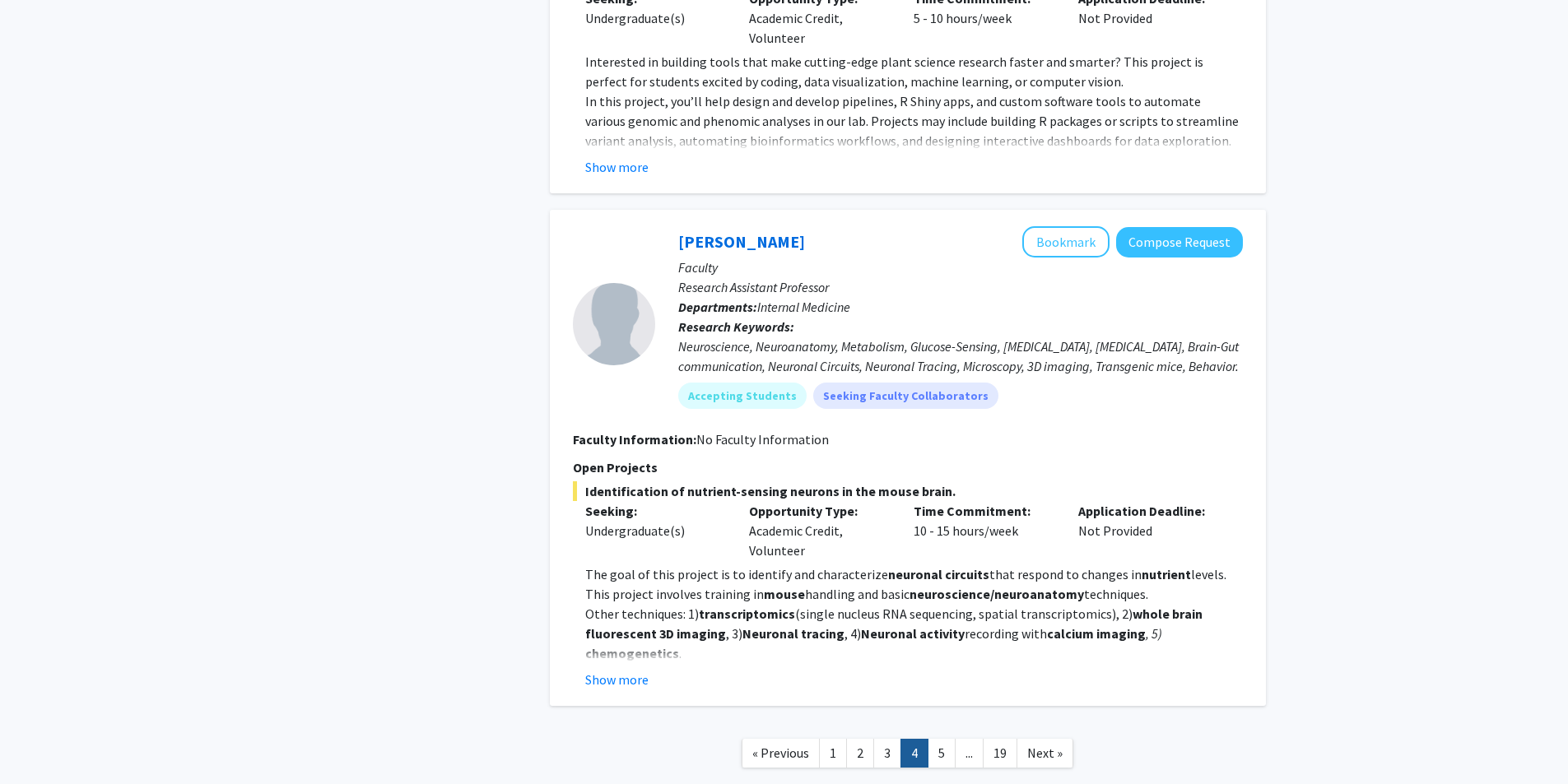
scroll to position [3910, 0]
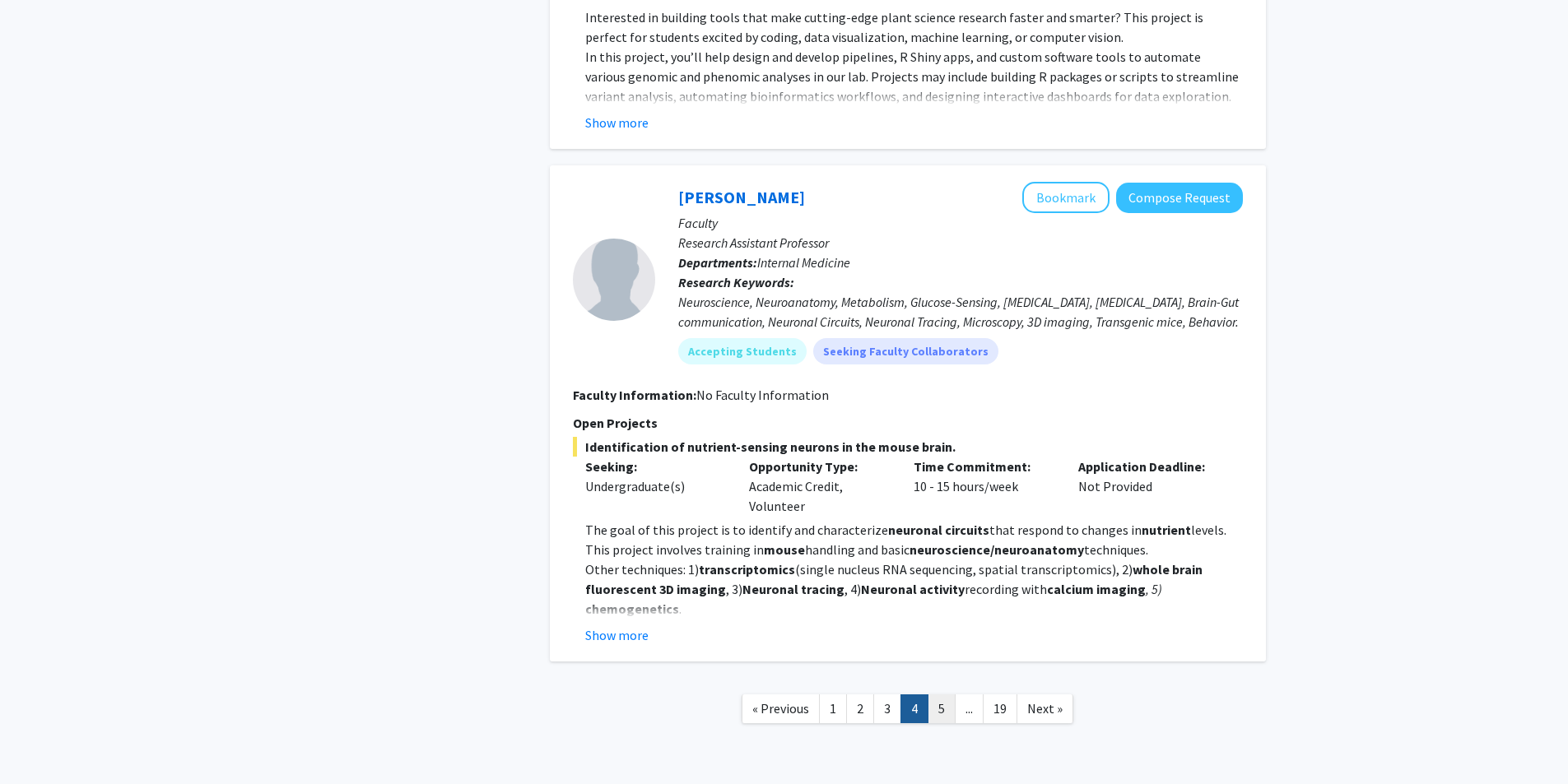
click at [932, 694] on link "5" at bounding box center [941, 708] width 28 height 29
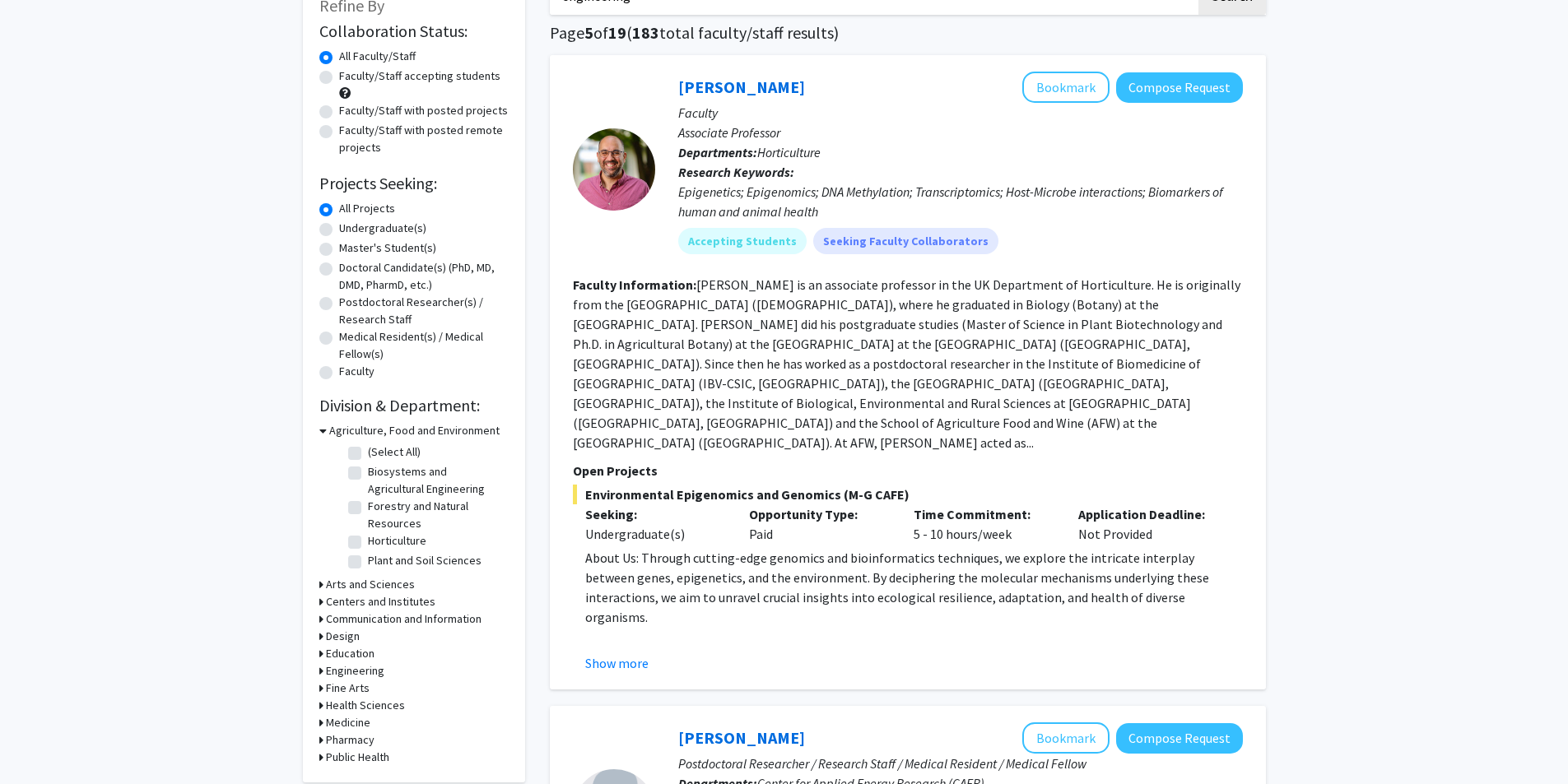
scroll to position [329, 0]
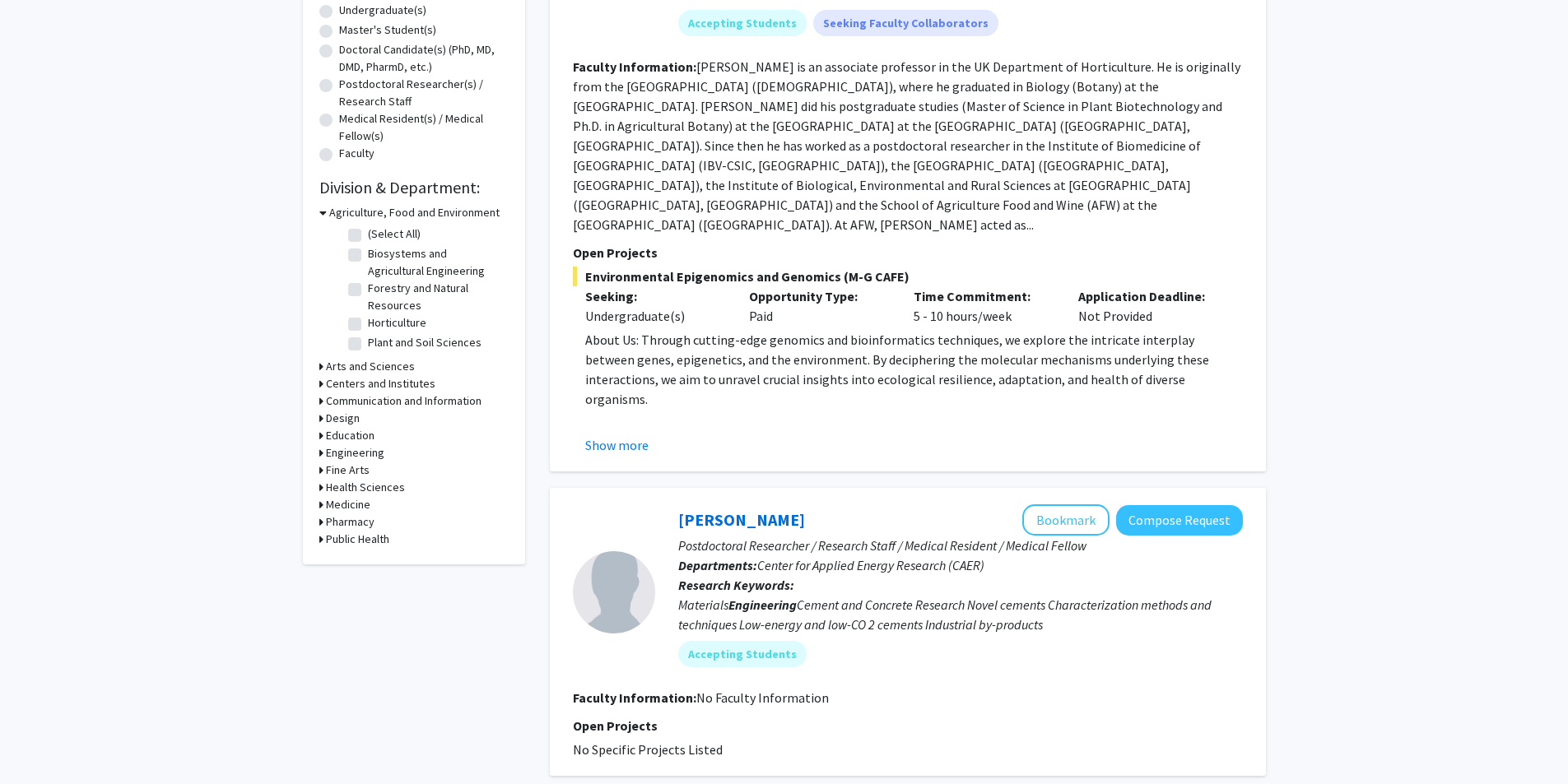
click at [327, 213] on div "Agriculture, Food and Environment" at bounding box center [413, 212] width 189 height 18
click at [334, 216] on h3 "Agriculture, Food and Environment" at bounding box center [414, 212] width 170 height 18
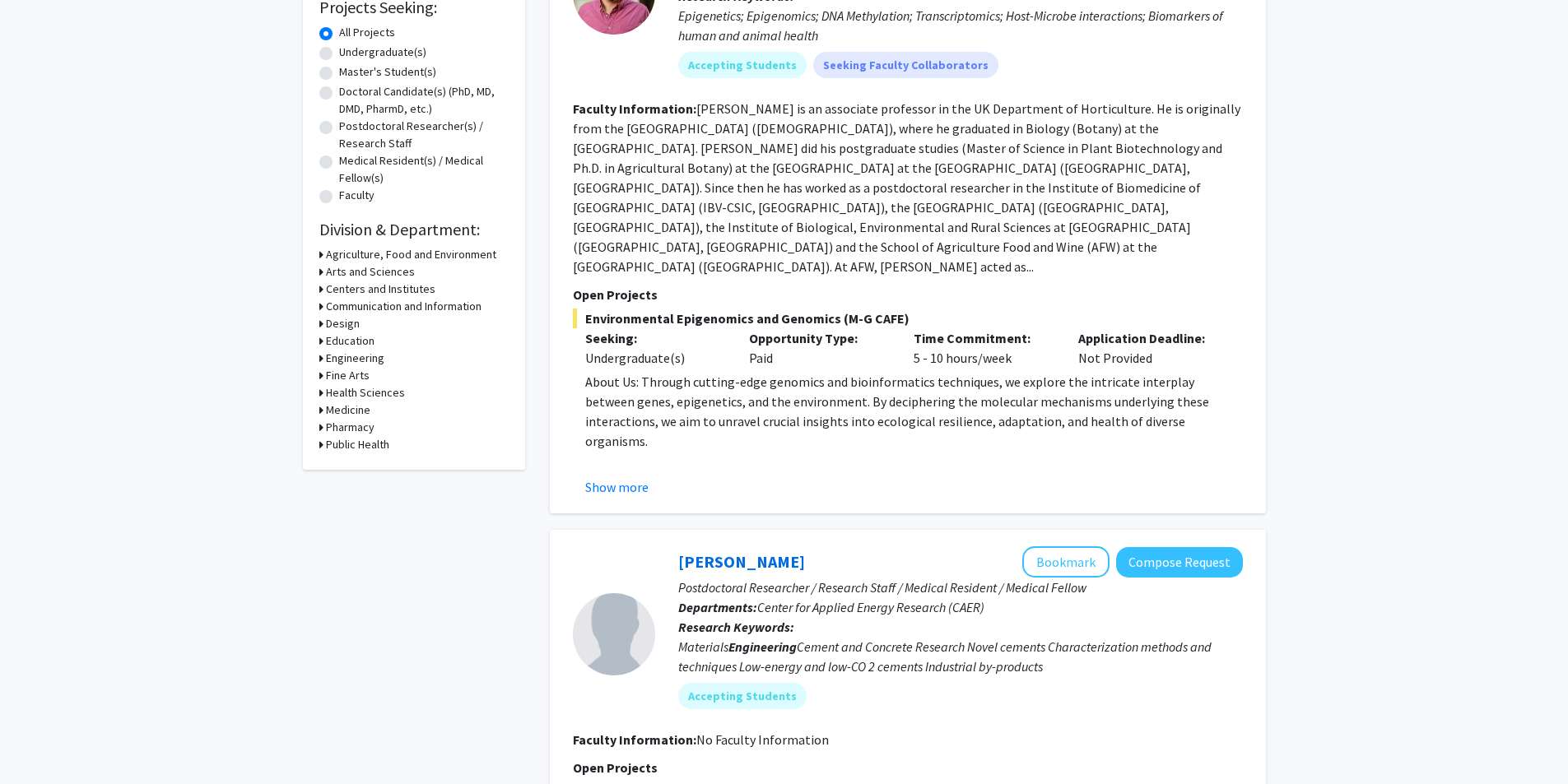
scroll to position [247, 0]
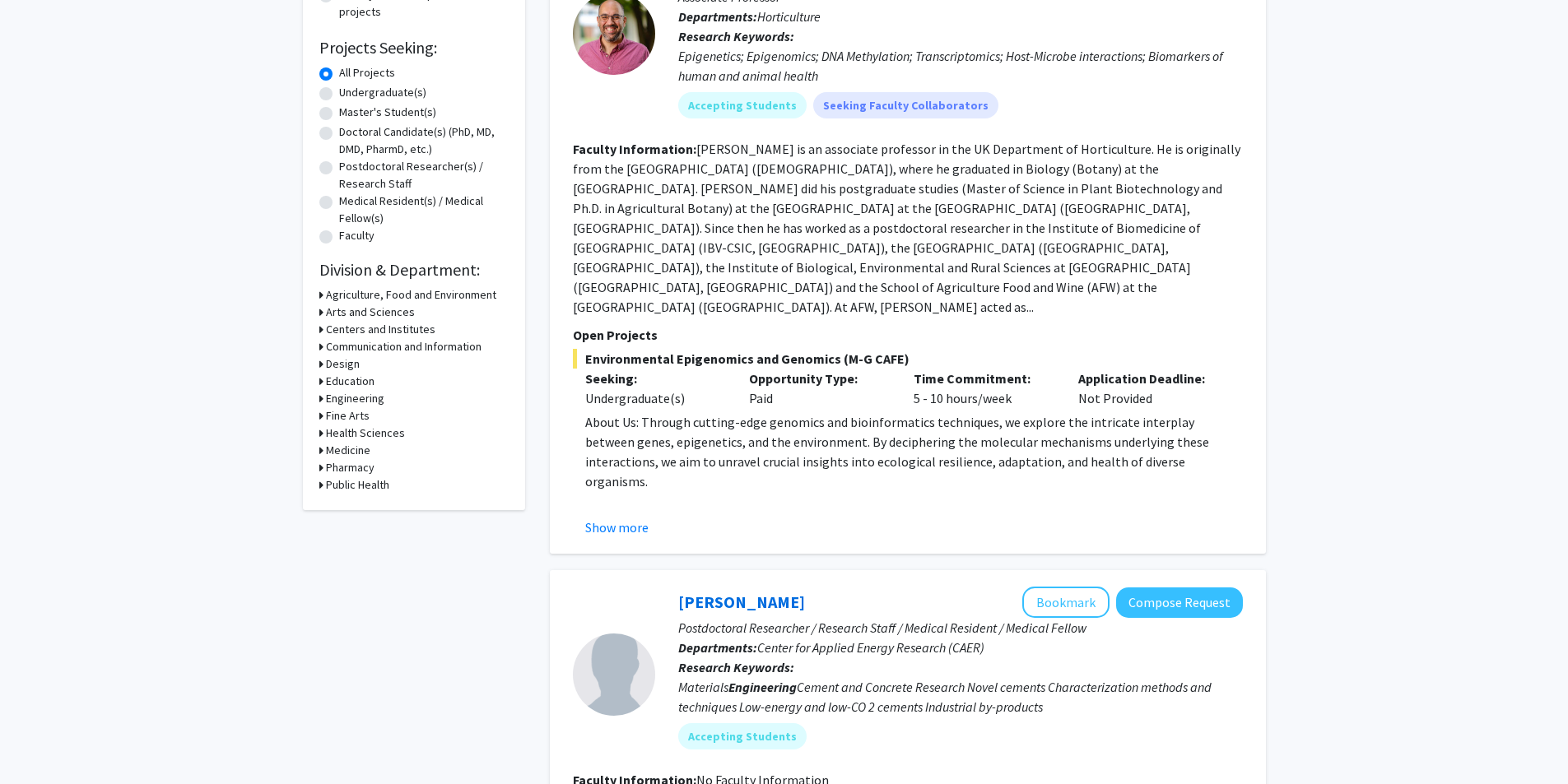
click at [337, 399] on h3 "Engineering" at bounding box center [355, 398] width 59 height 18
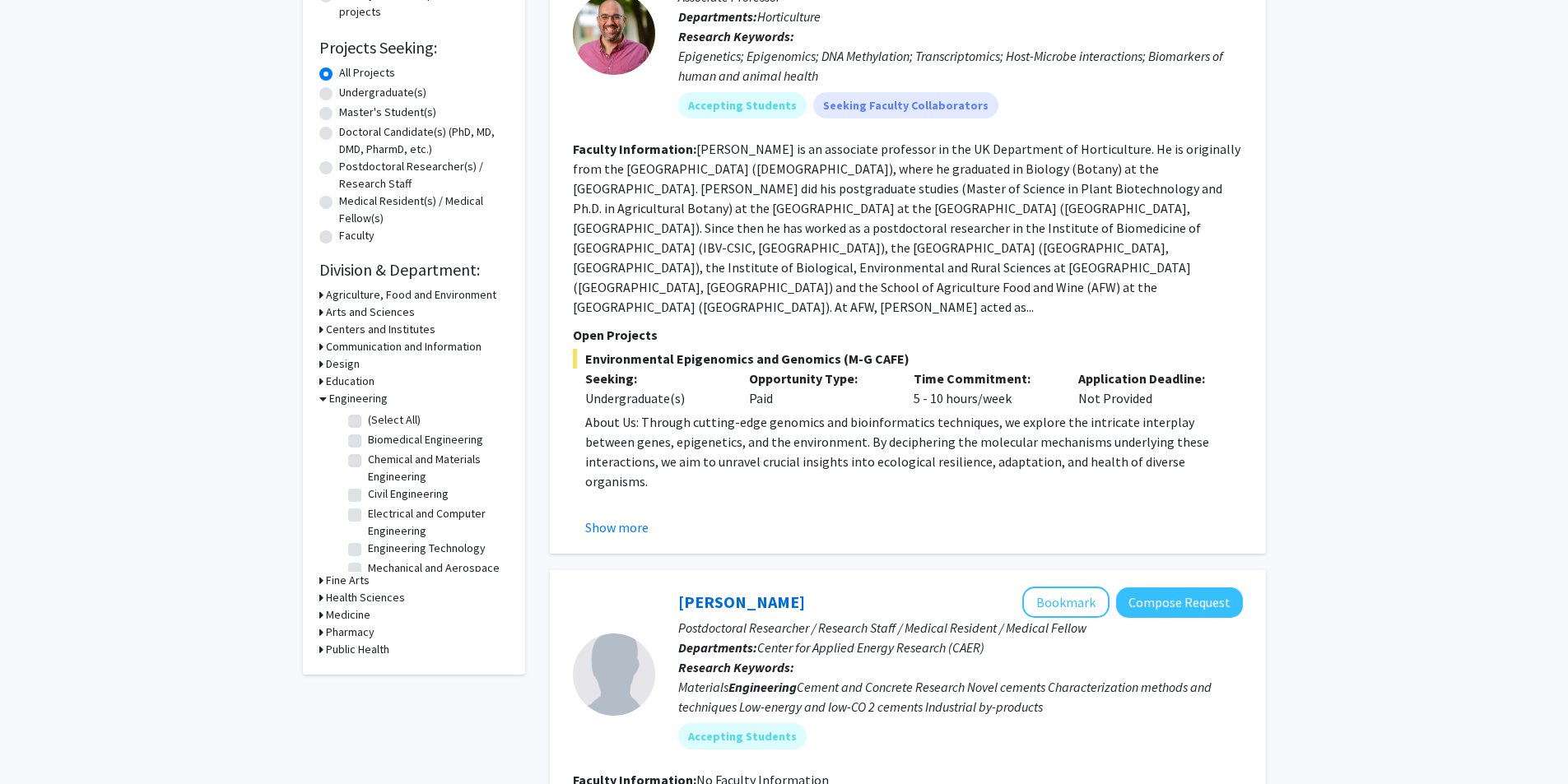
click at [368, 420] on label "(Select All)" at bounding box center [394, 420] width 53 height 18
click at [368, 420] on input "(Select All)" at bounding box center [373, 416] width 11 height 11
checkbox input "true"
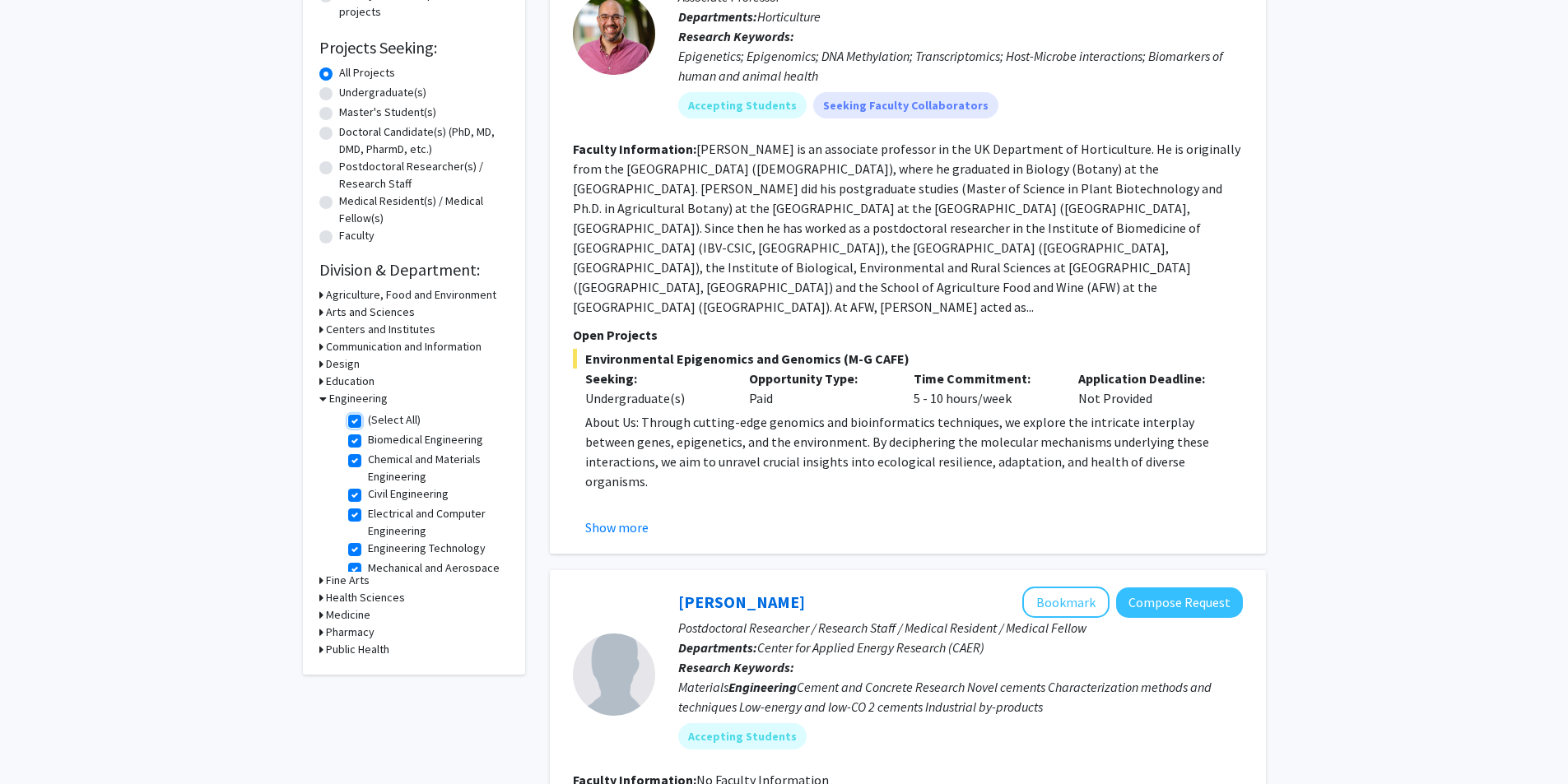
checkbox input "true"
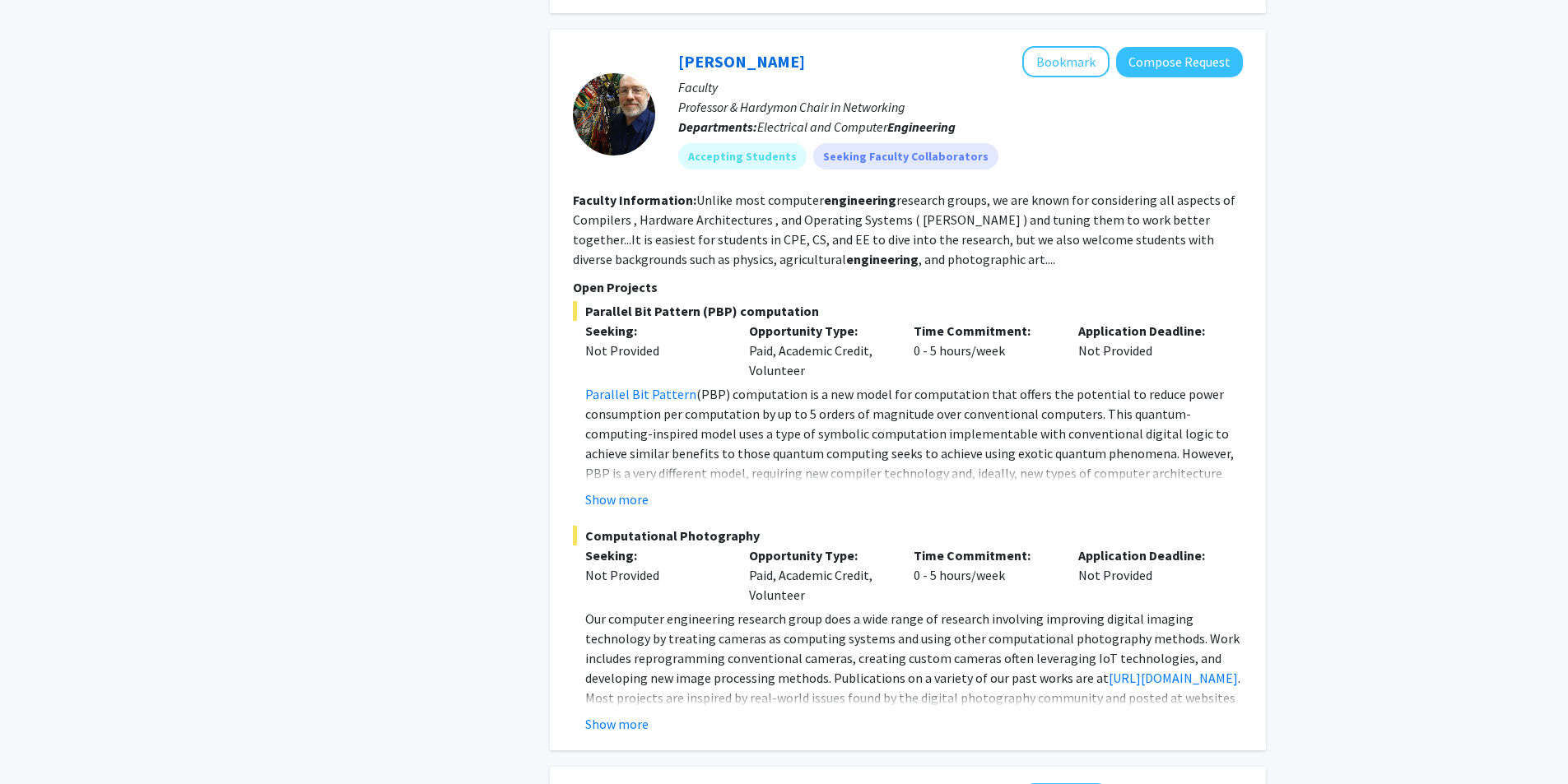
scroll to position [1481, 0]
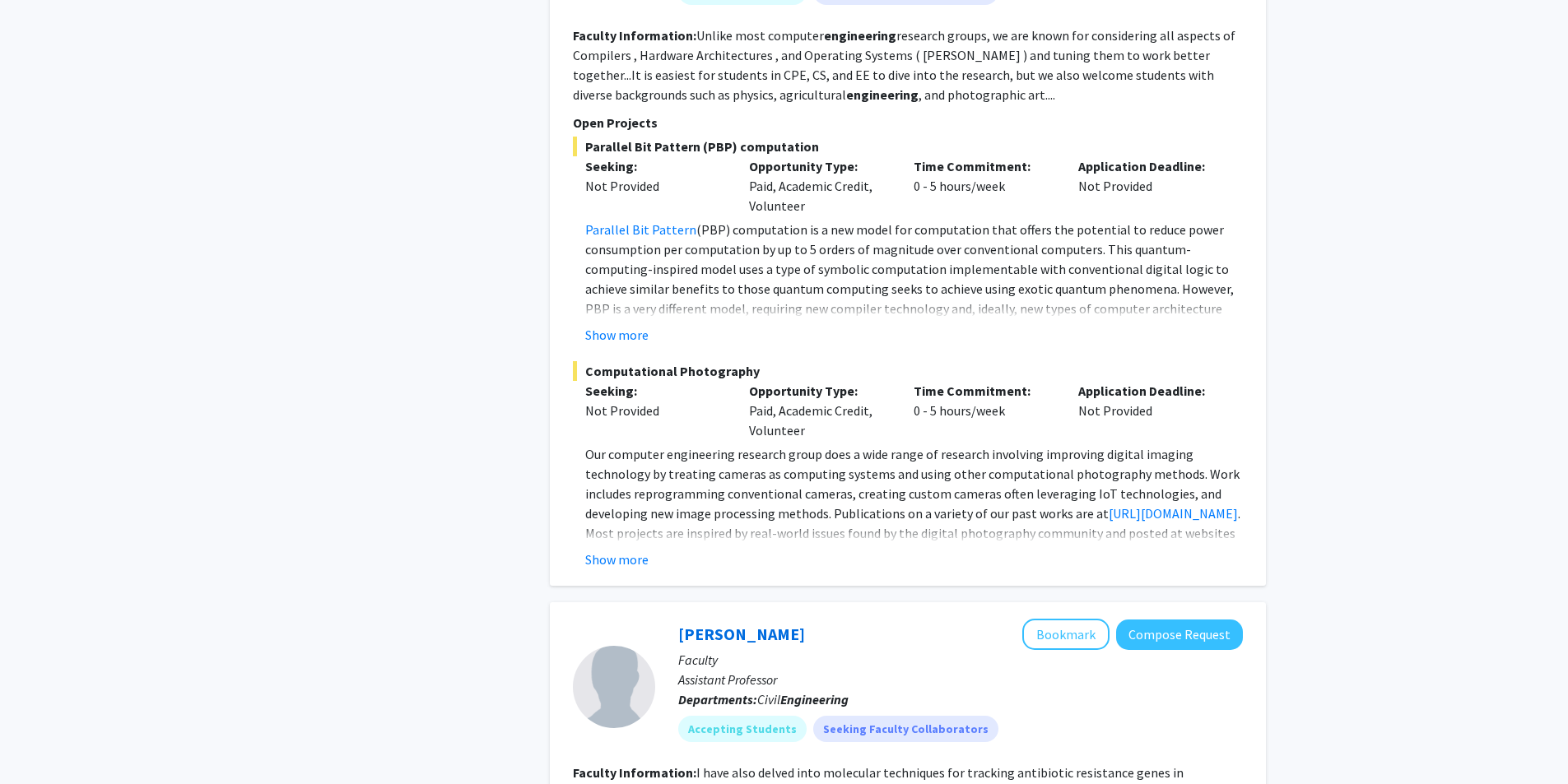
click at [613, 573] on div "[PERSON_NAME] Bookmark Compose Request Faculty Professor & [PERSON_NAME] Chair …" at bounding box center [908, 225] width 716 height 720
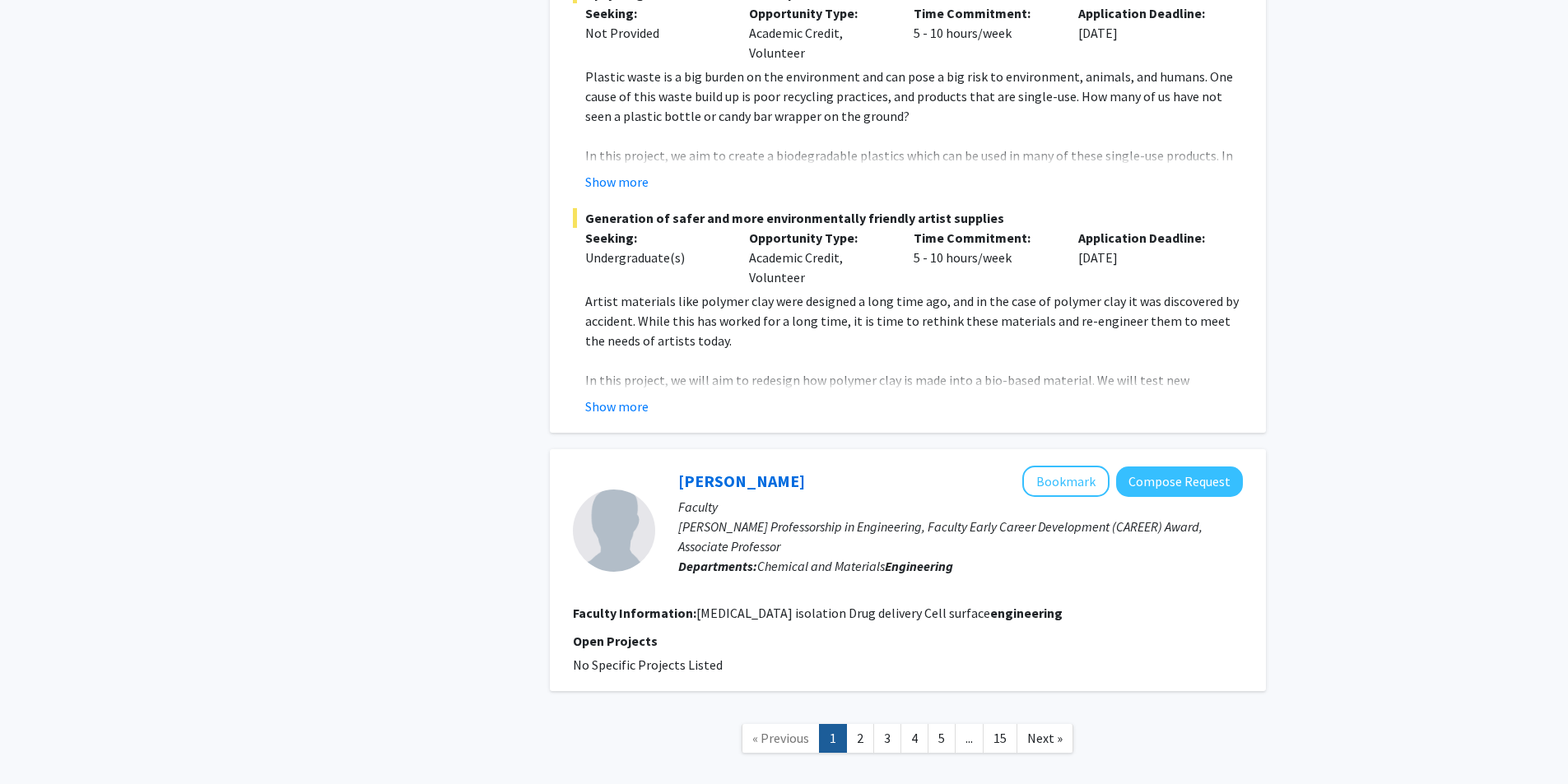
scroll to position [4257, 0]
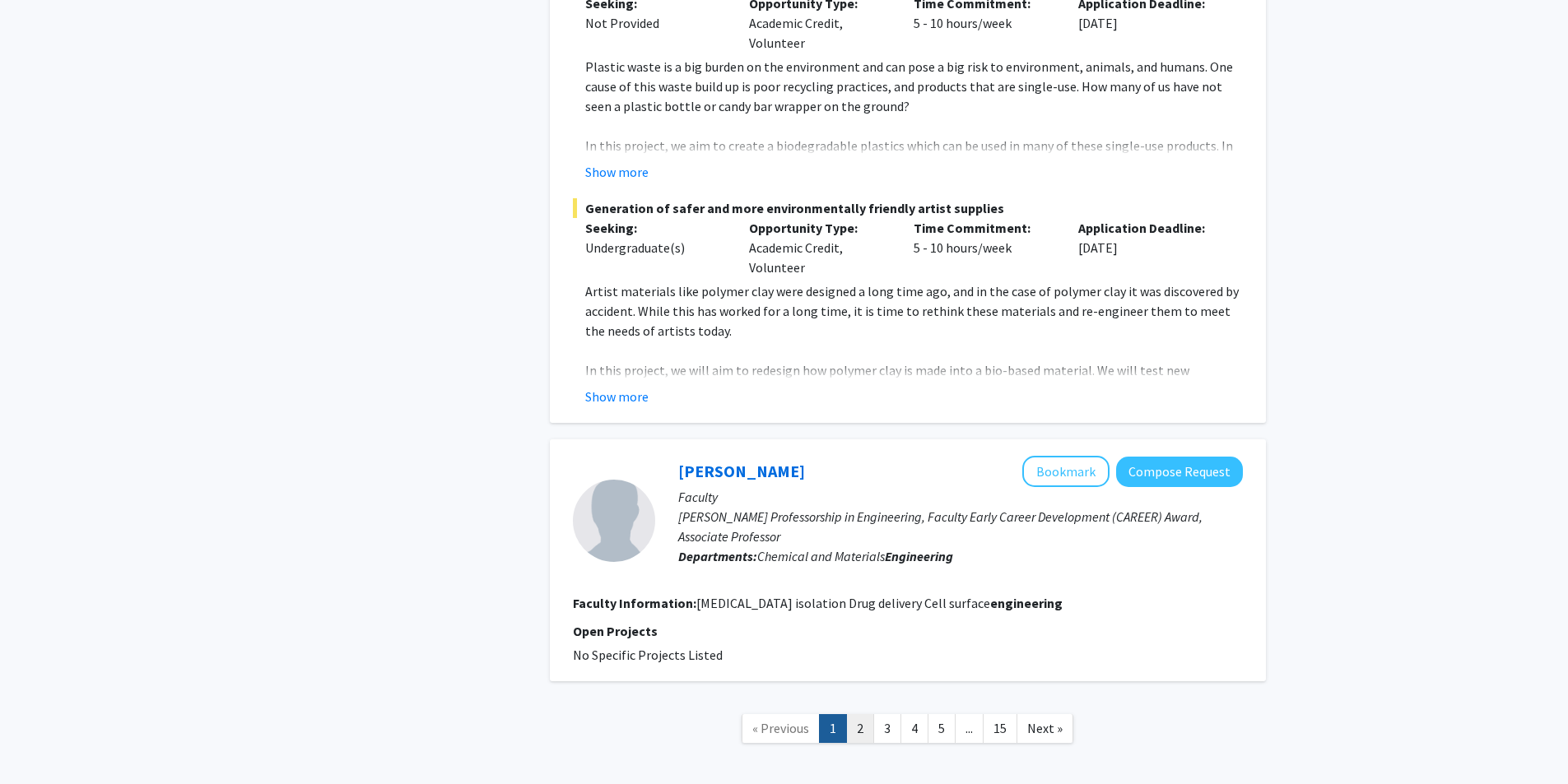
click at [864, 713] on link "2" at bounding box center [859, 728] width 28 height 29
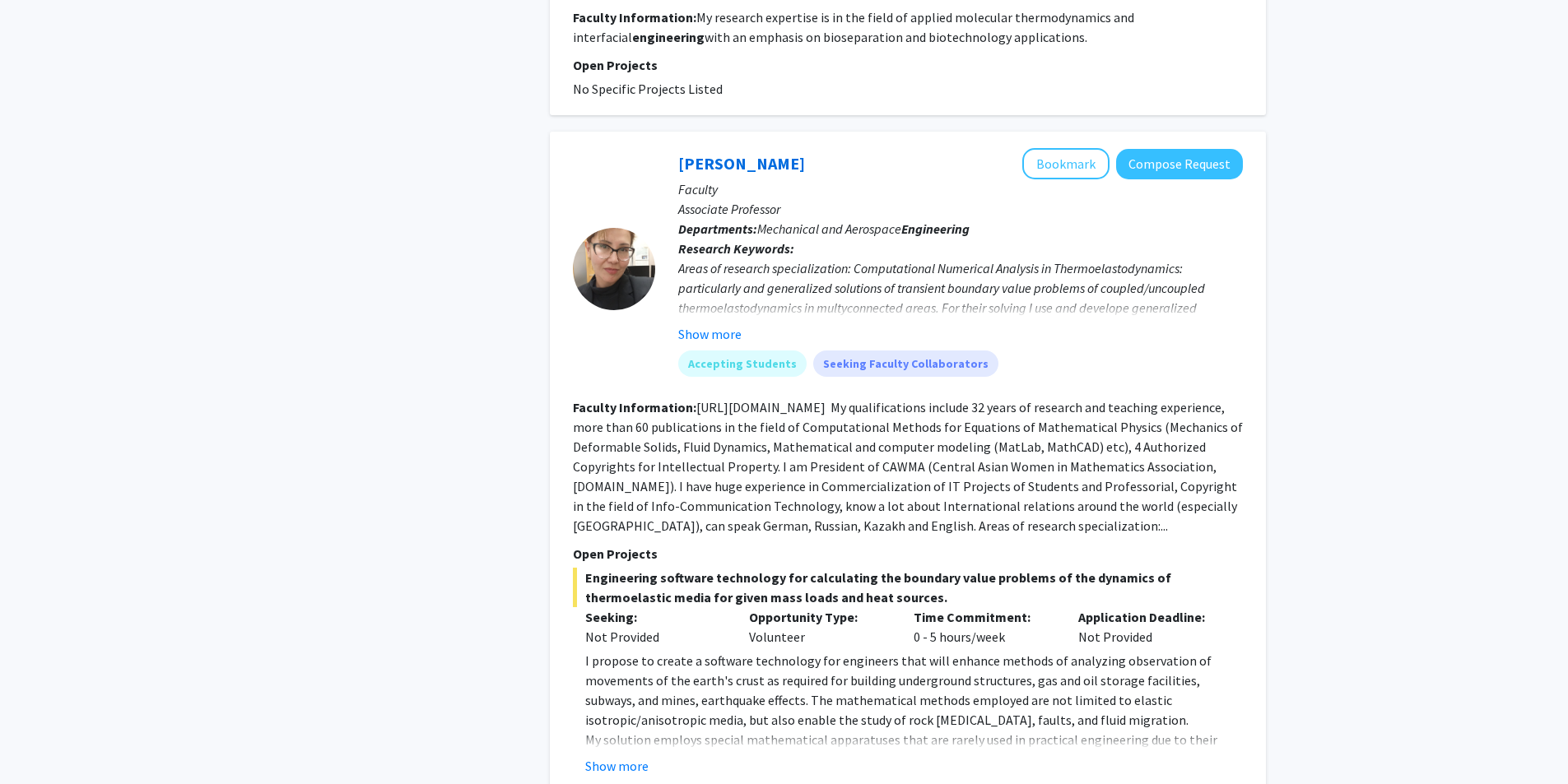
scroll to position [2796, 0]
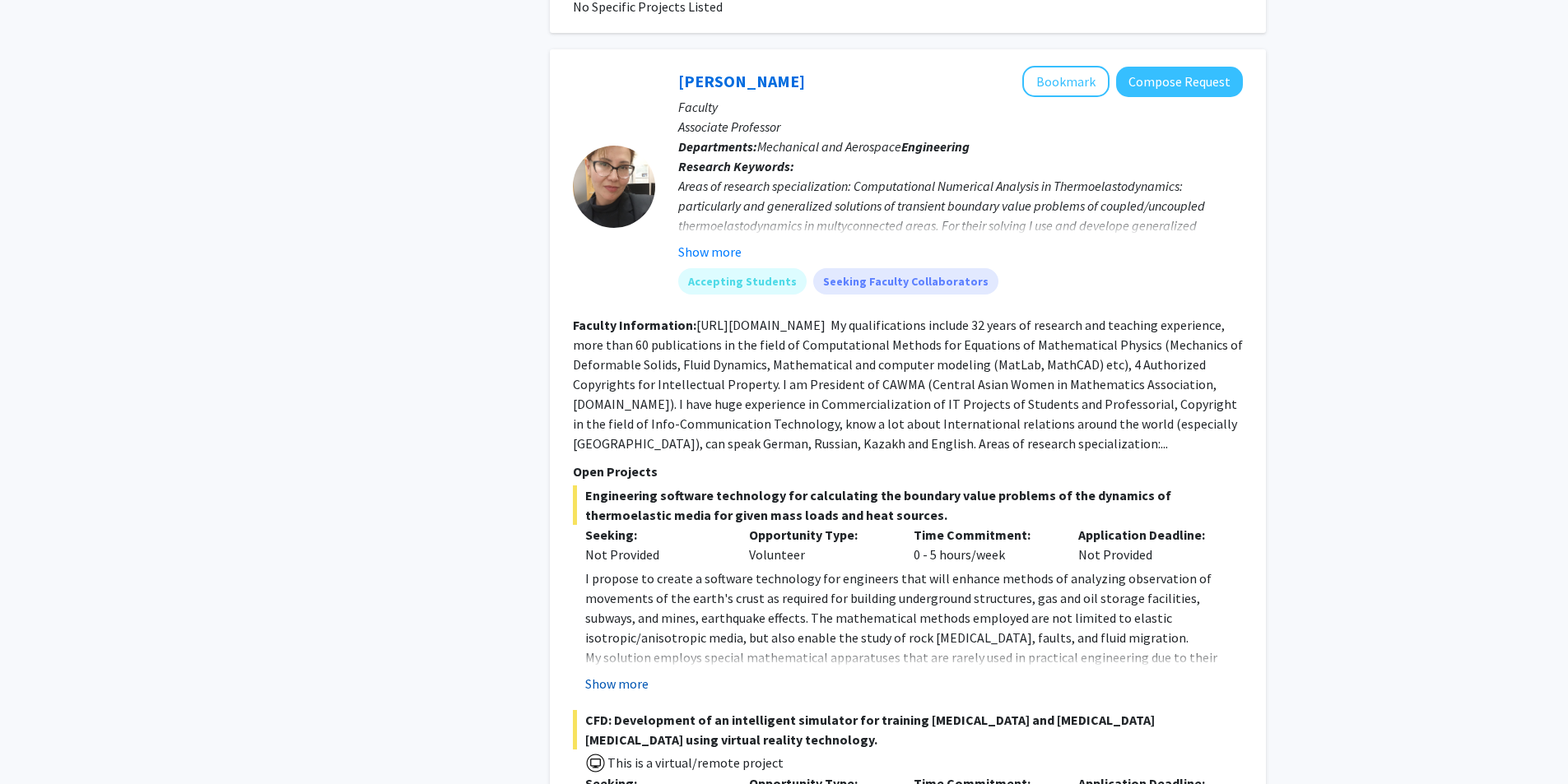
click at [617, 673] on button "Show more" at bounding box center [616, 683] width 63 height 20
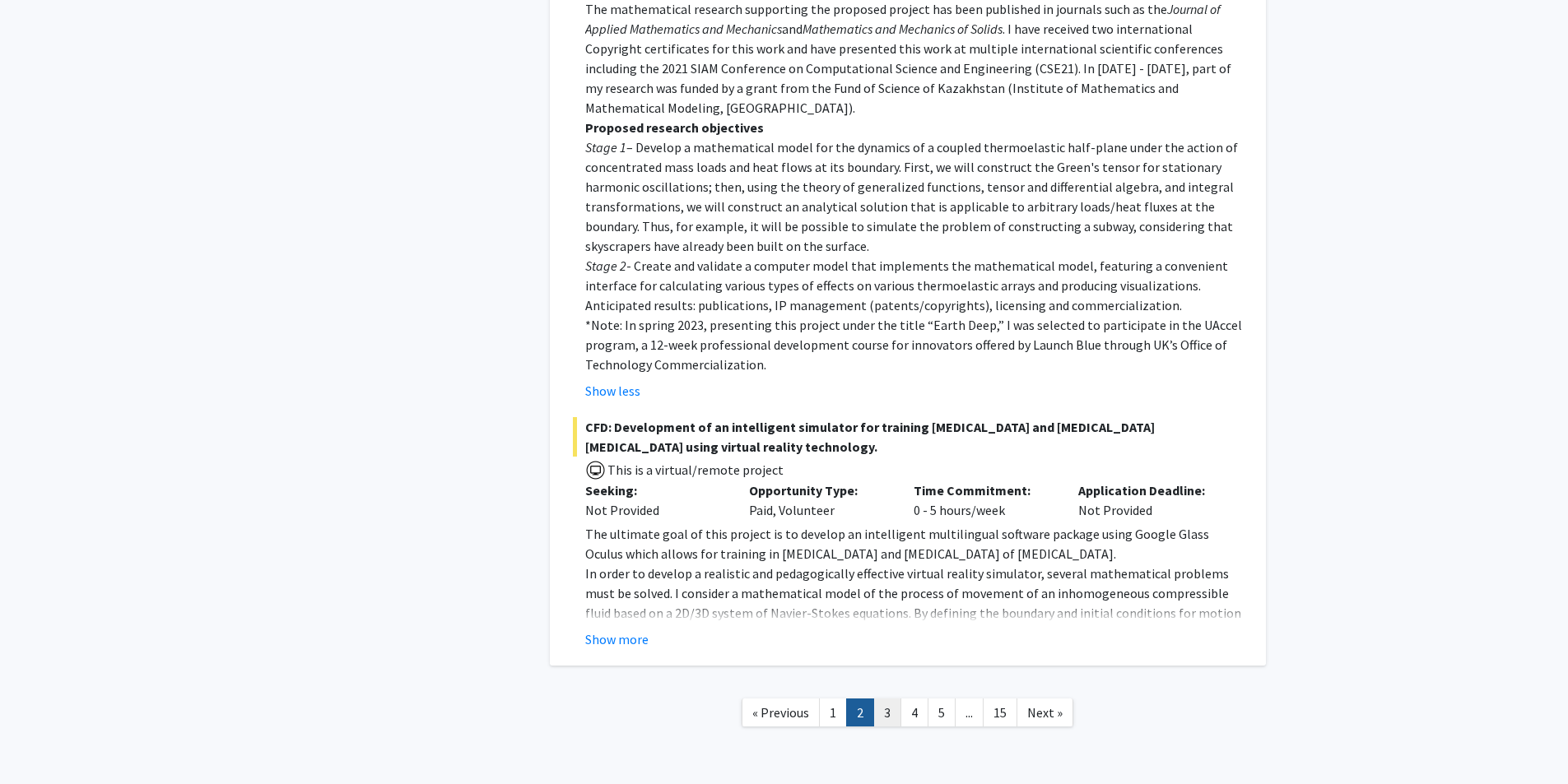
scroll to position [3724, 0]
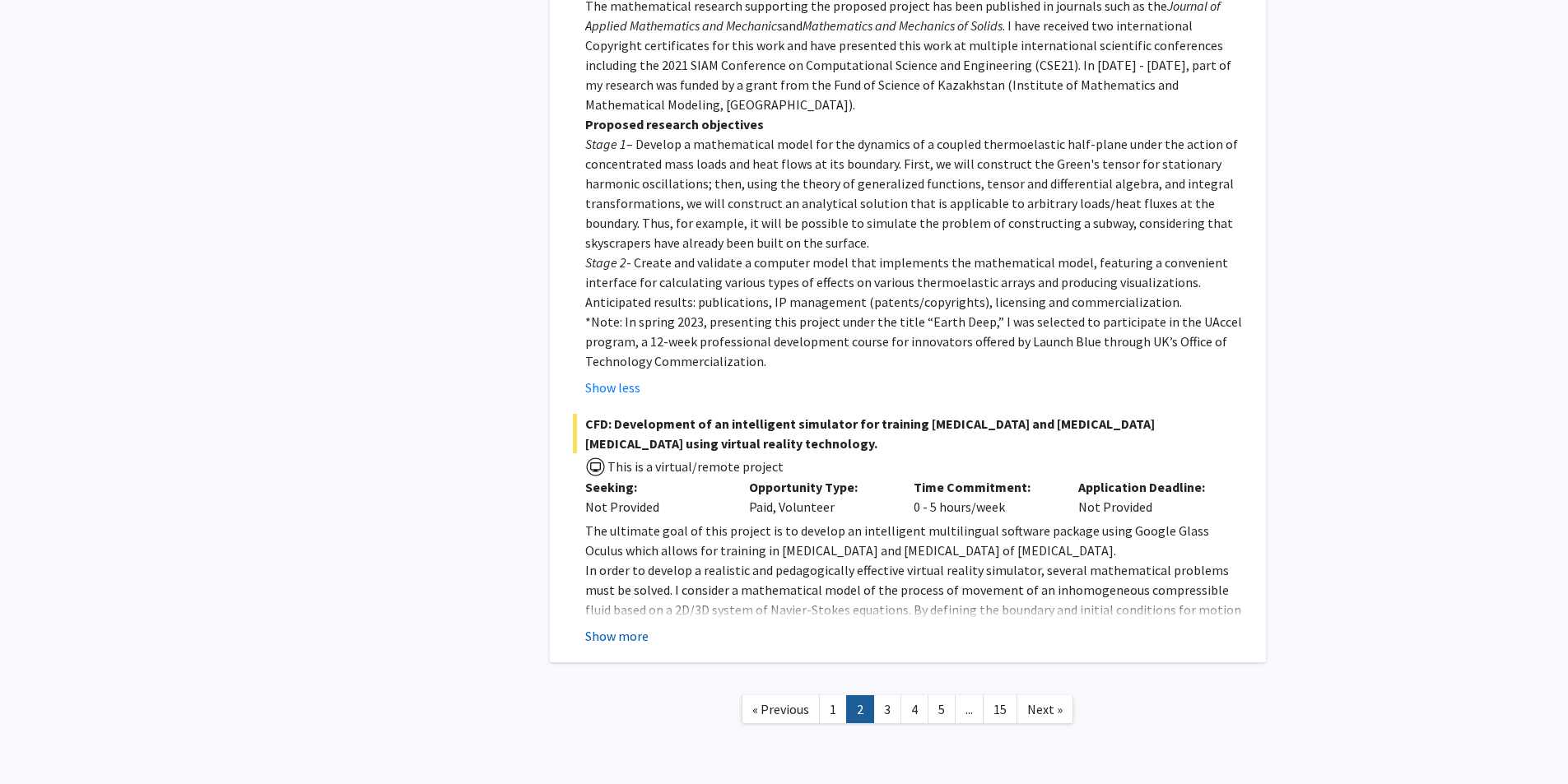
click at [588, 626] on button "Show more" at bounding box center [616, 636] width 63 height 20
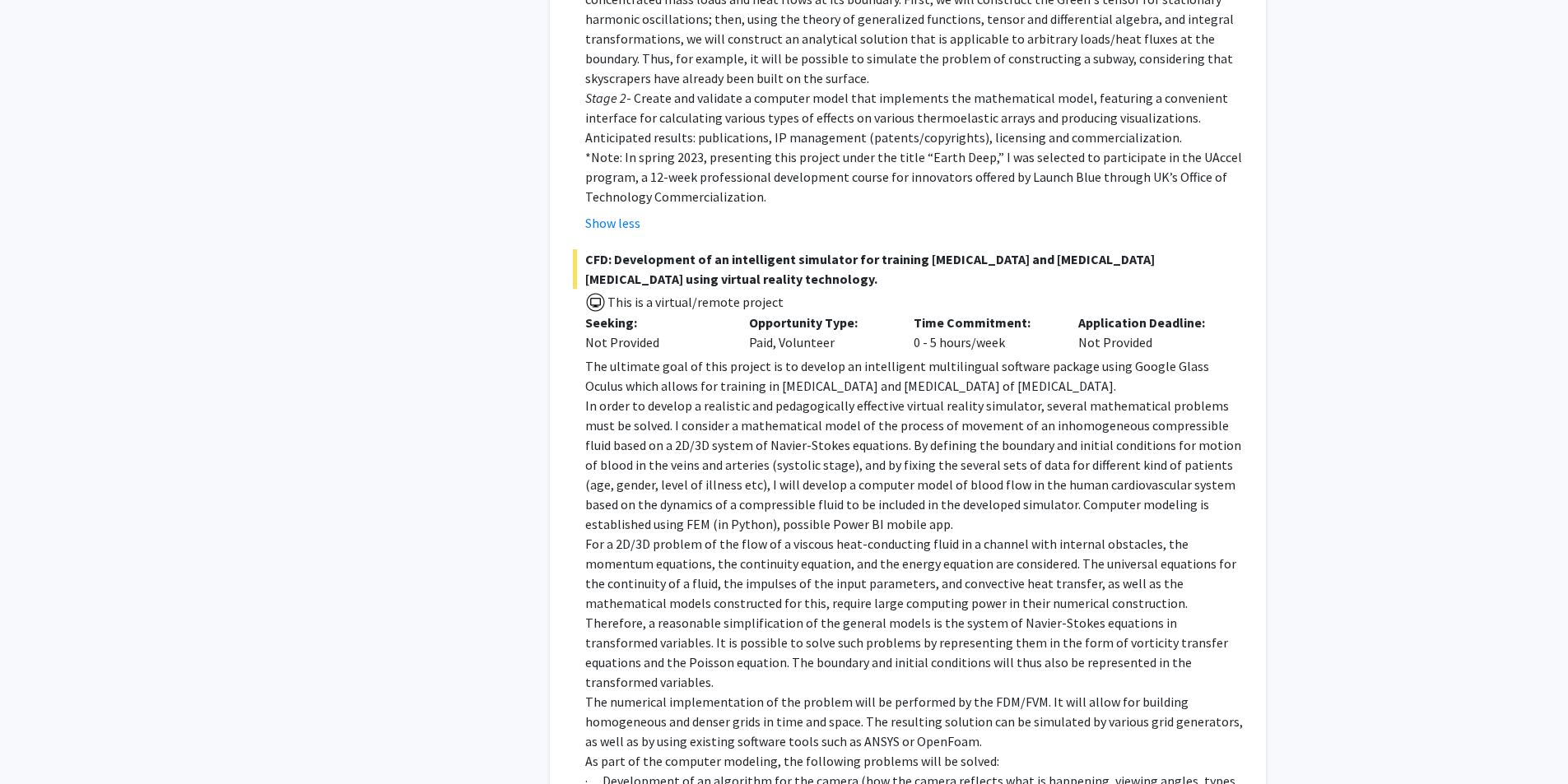
scroll to position [4299, 0]
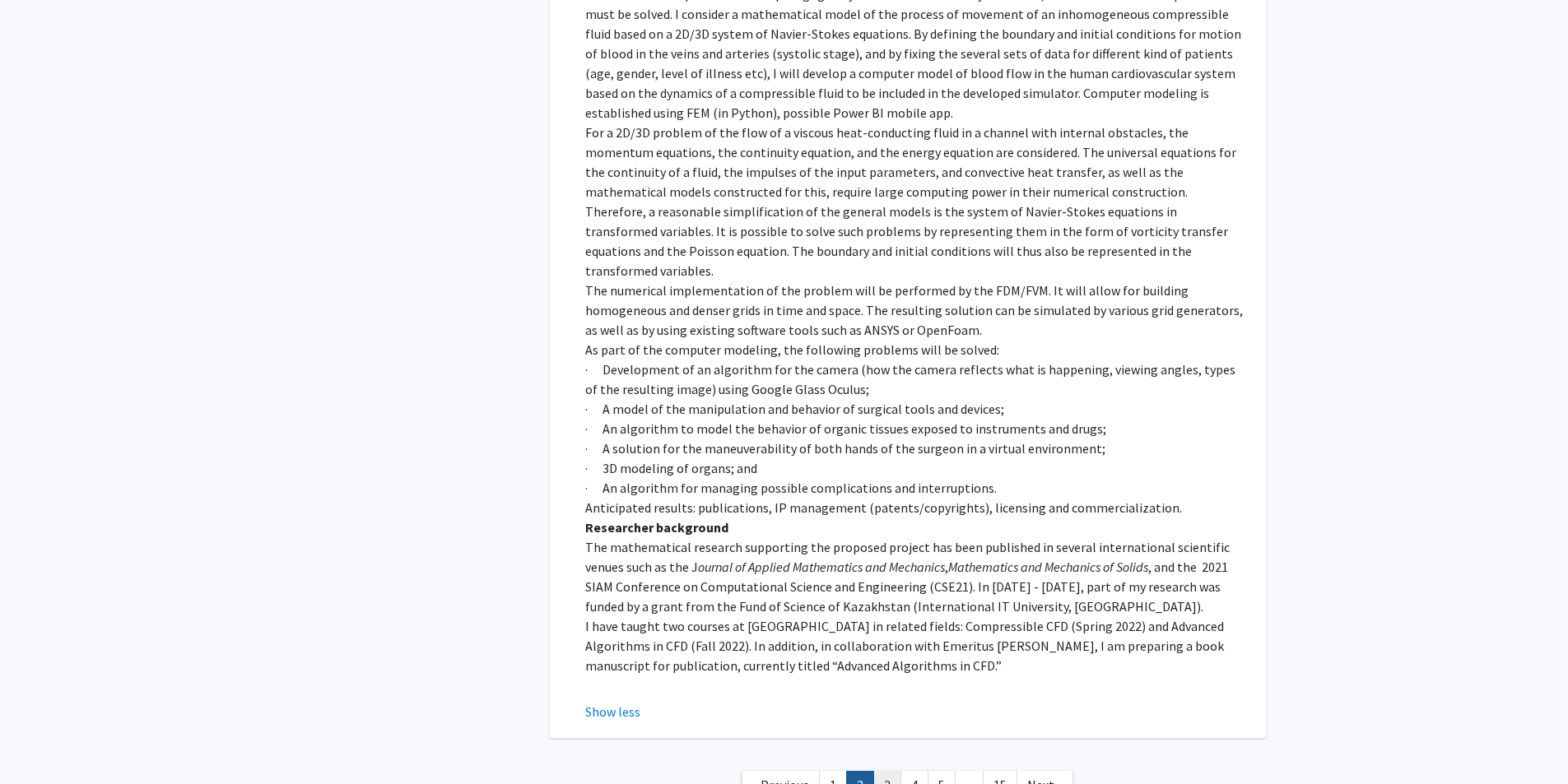
click at [894, 771] on link "3" at bounding box center [887, 785] width 28 height 29
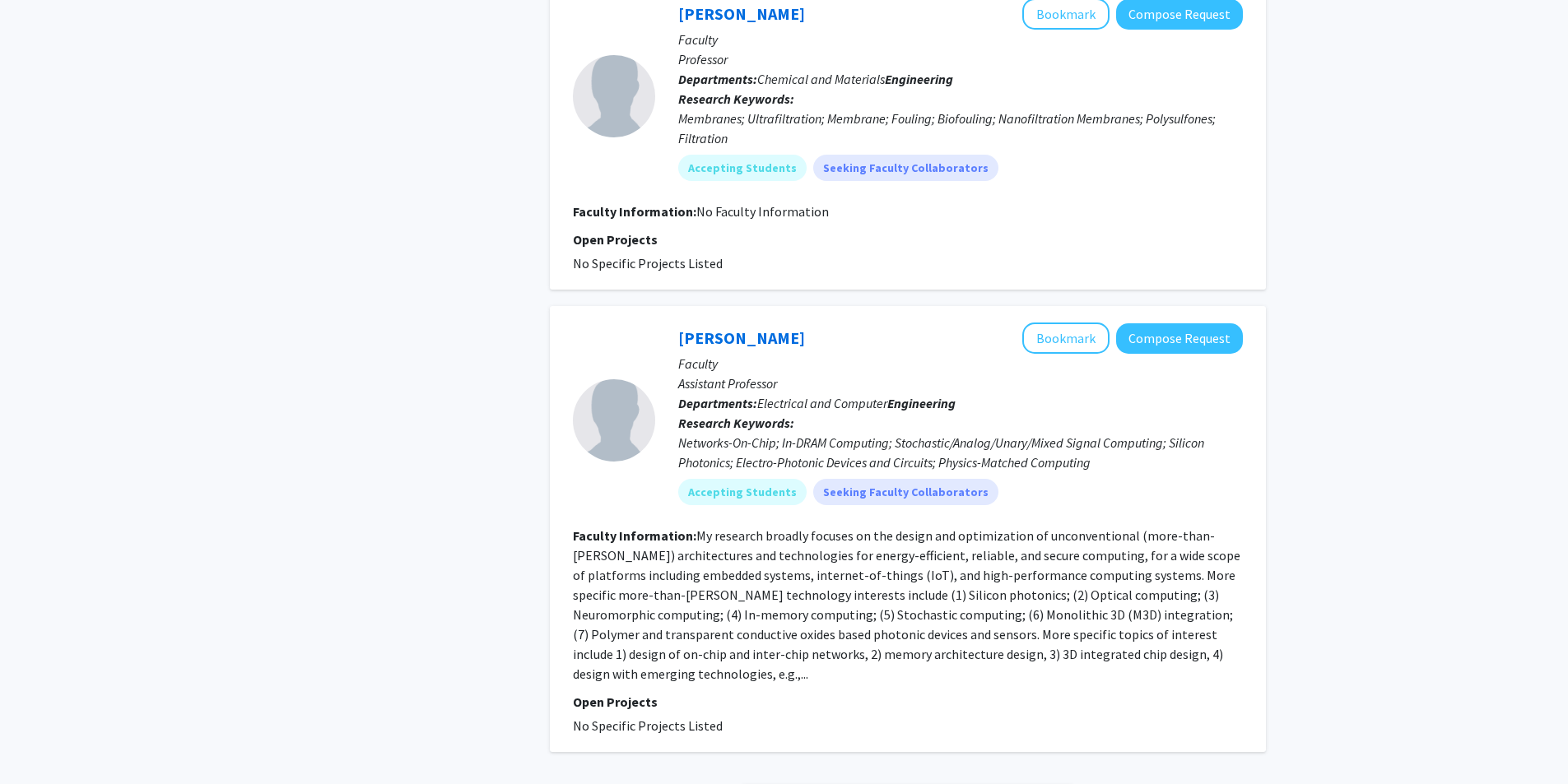
scroll to position [2951, 0]
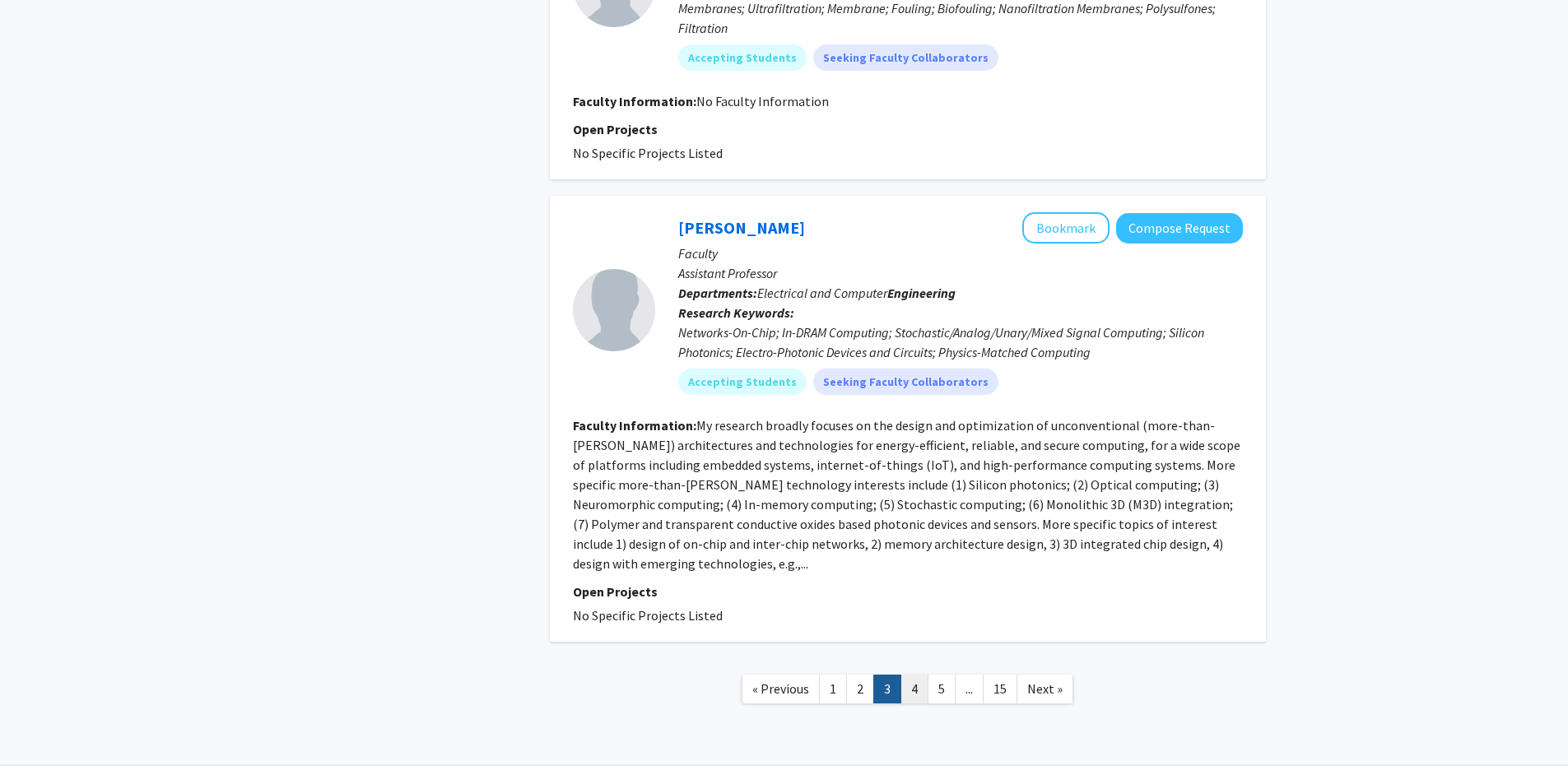
click at [911, 674] on link "4" at bounding box center [914, 688] width 28 height 29
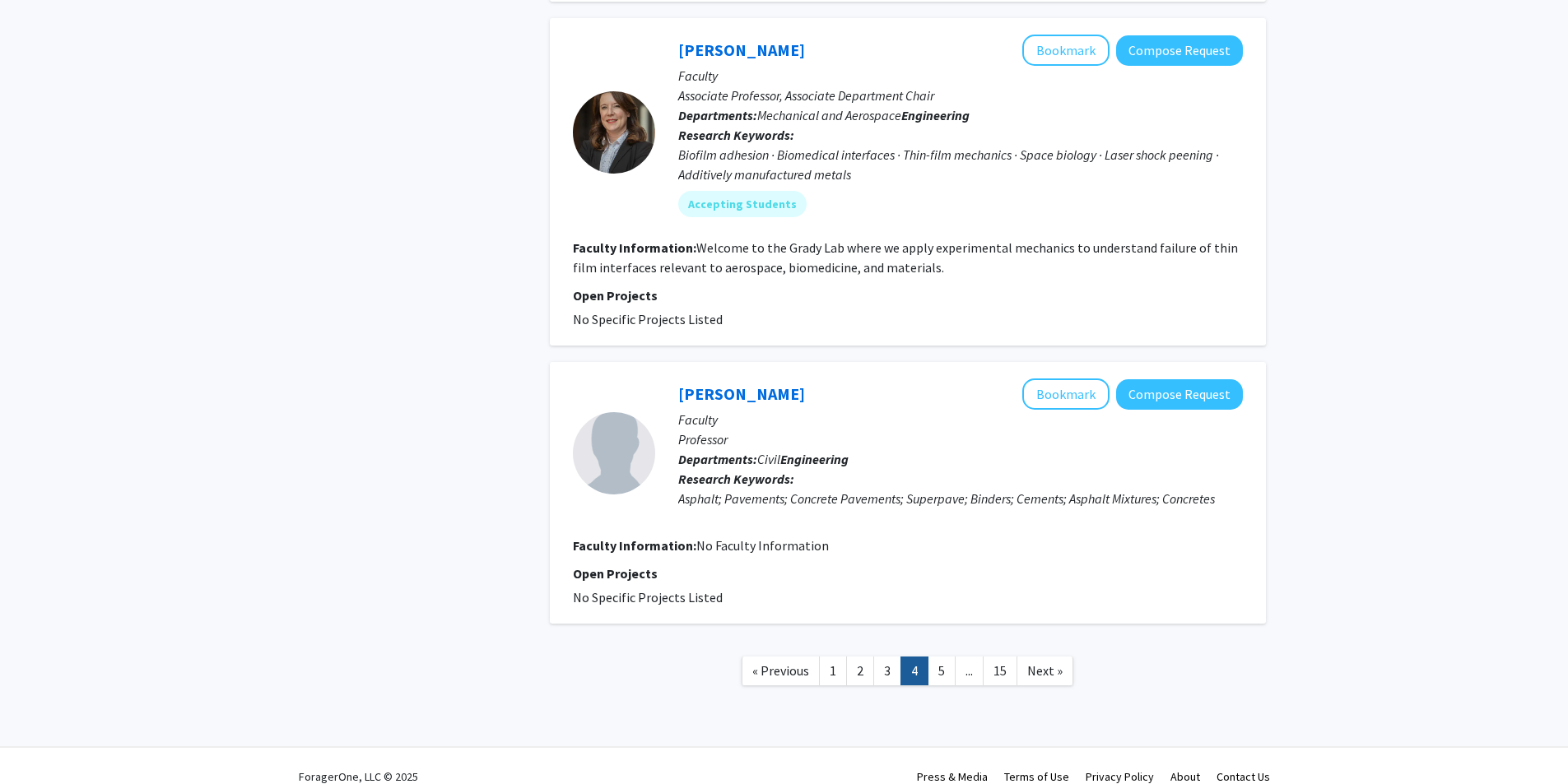
scroll to position [2919, 0]
click at [949, 655] on link "5" at bounding box center [941, 669] width 28 height 29
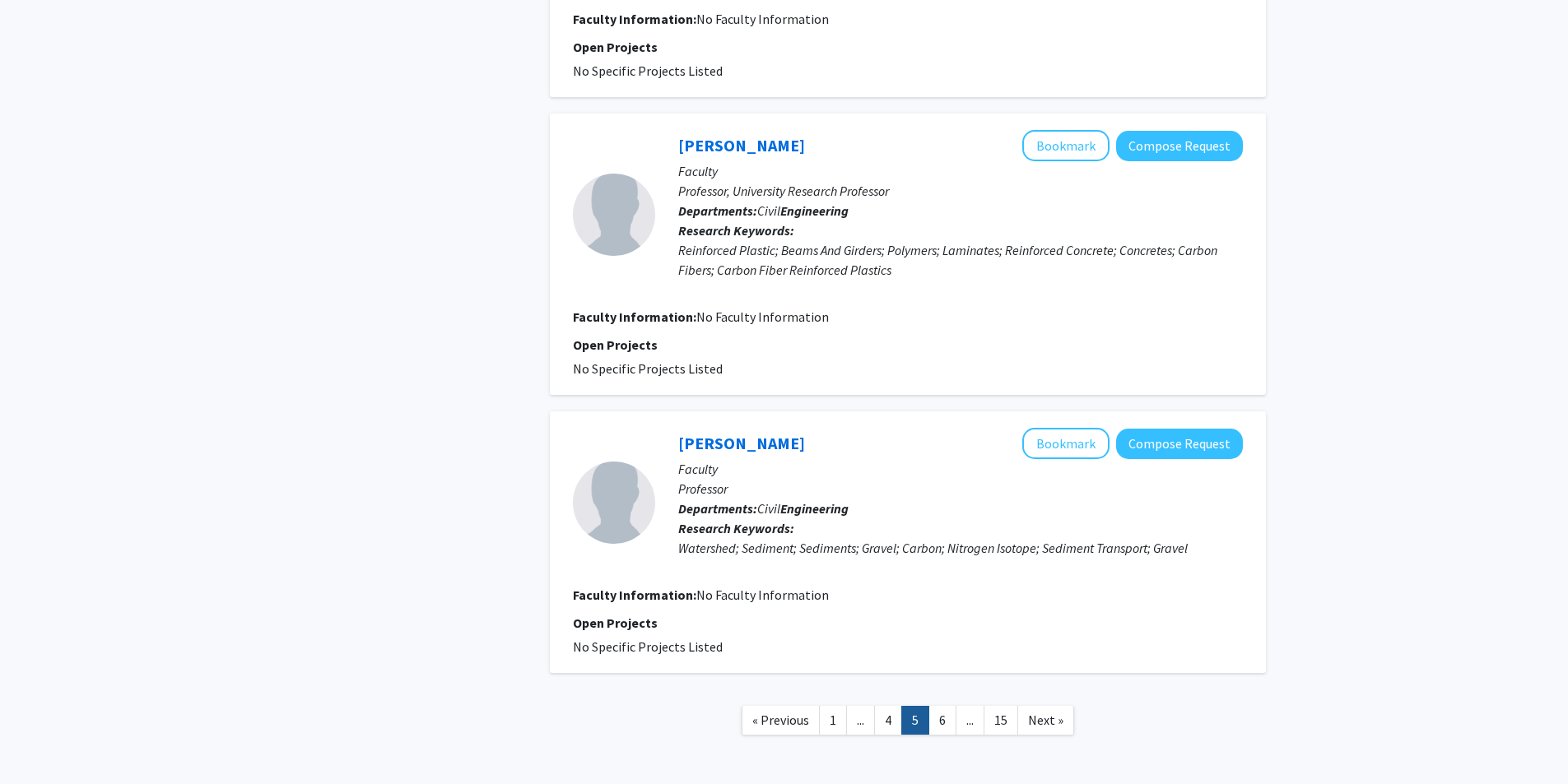
scroll to position [2446, 0]
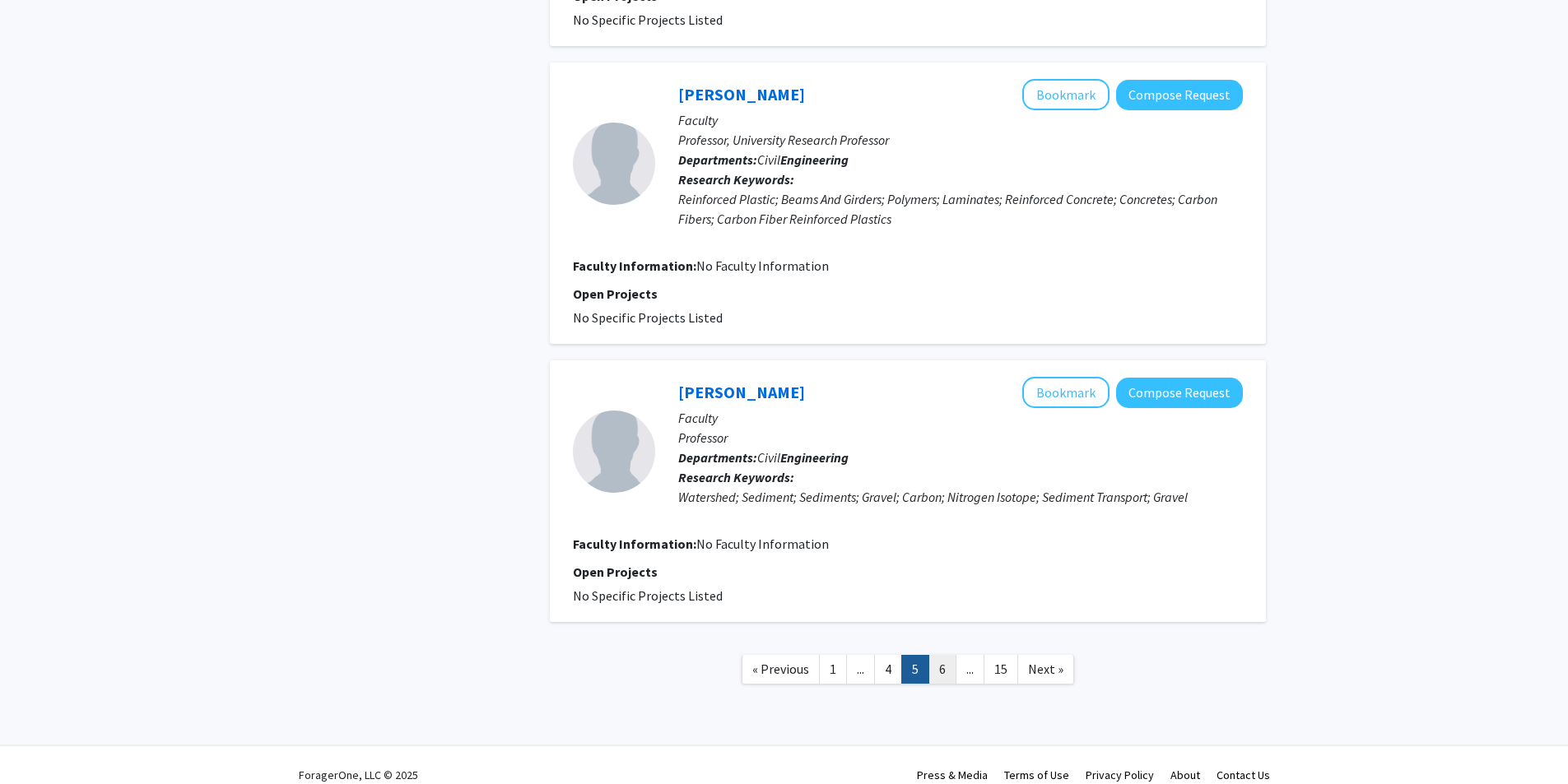
click at [945, 655] on link "6" at bounding box center [941, 669] width 28 height 29
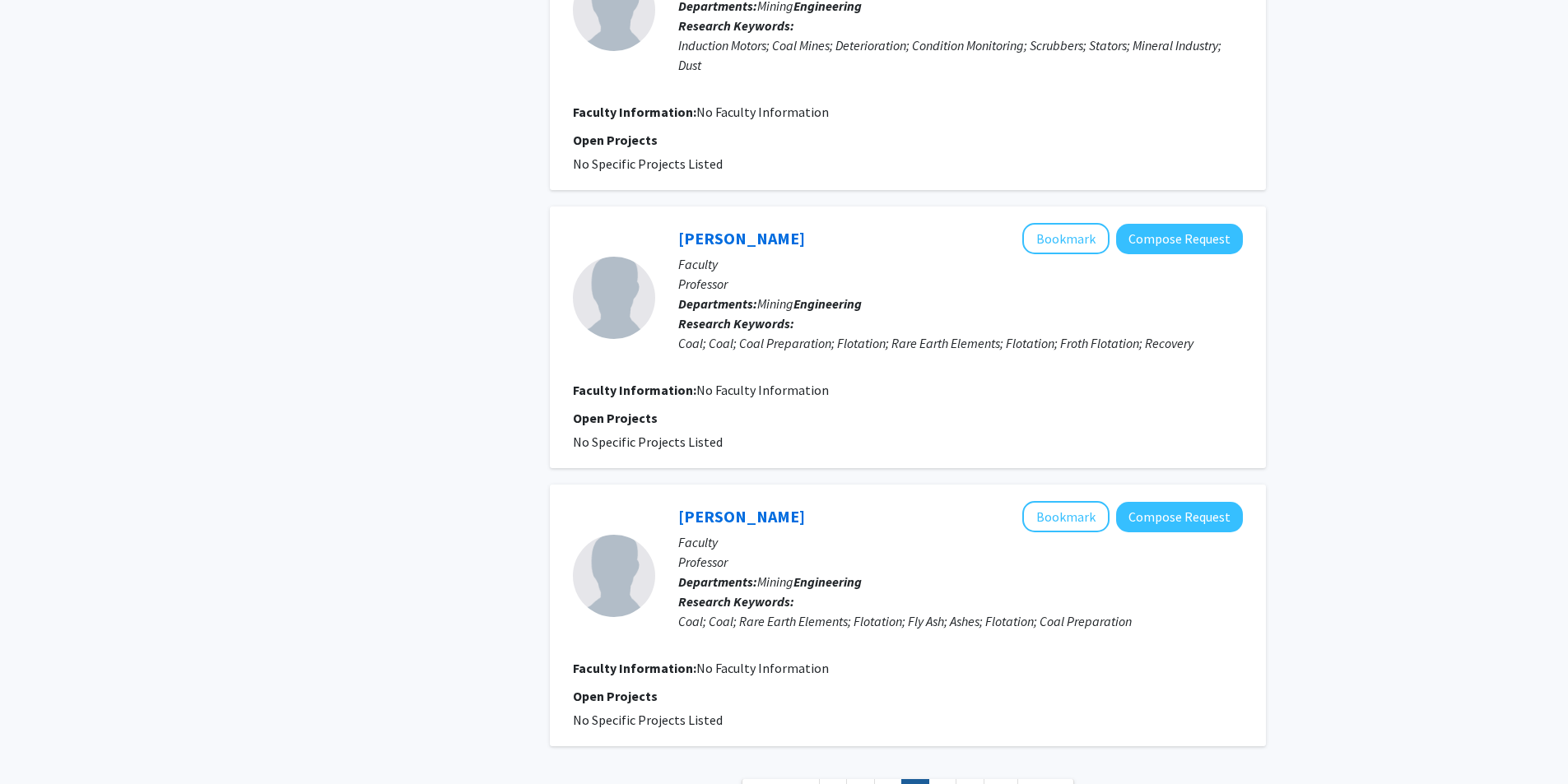
scroll to position [2130, 0]
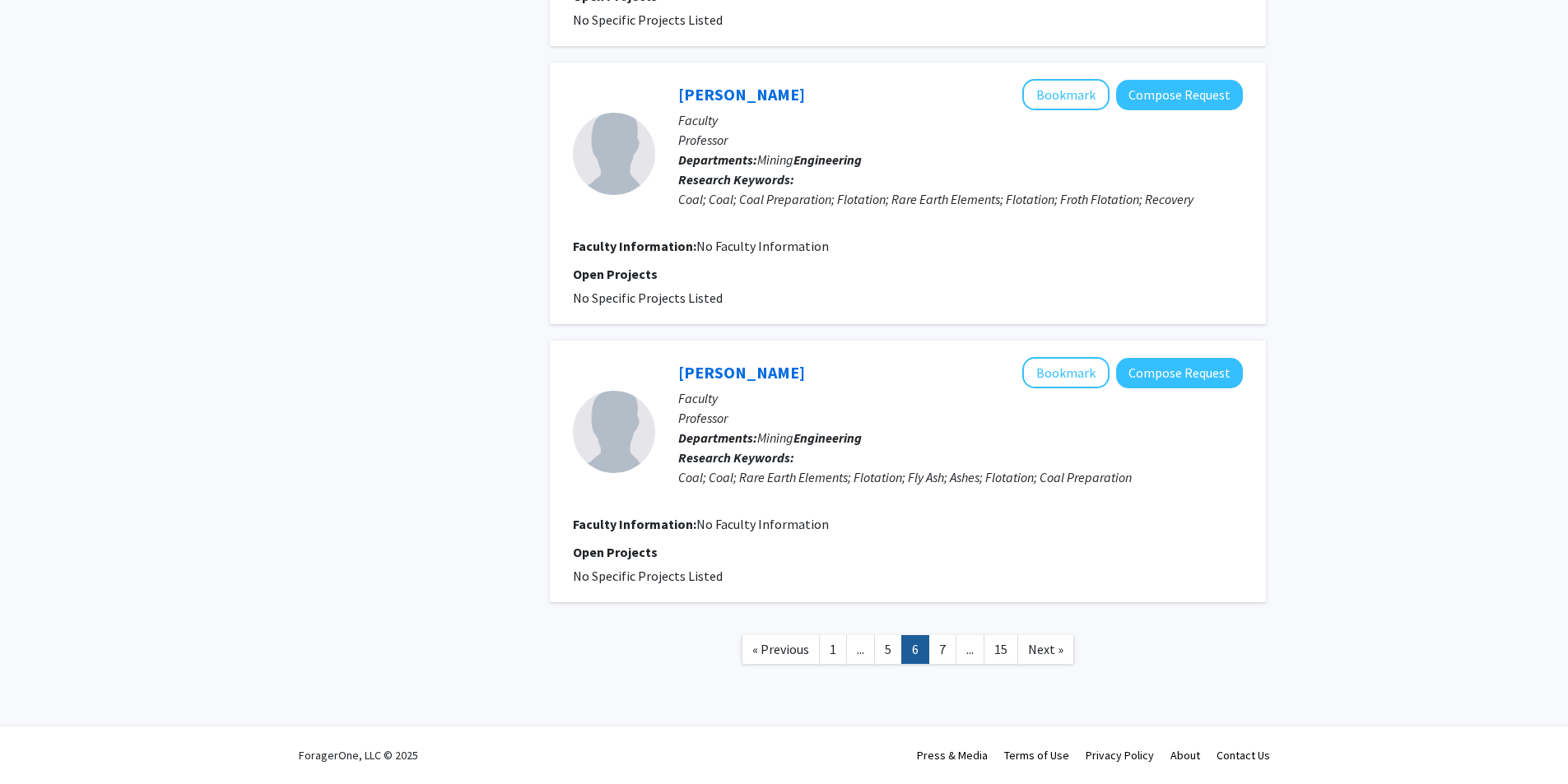
click at [945, 650] on link "7" at bounding box center [941, 649] width 28 height 29
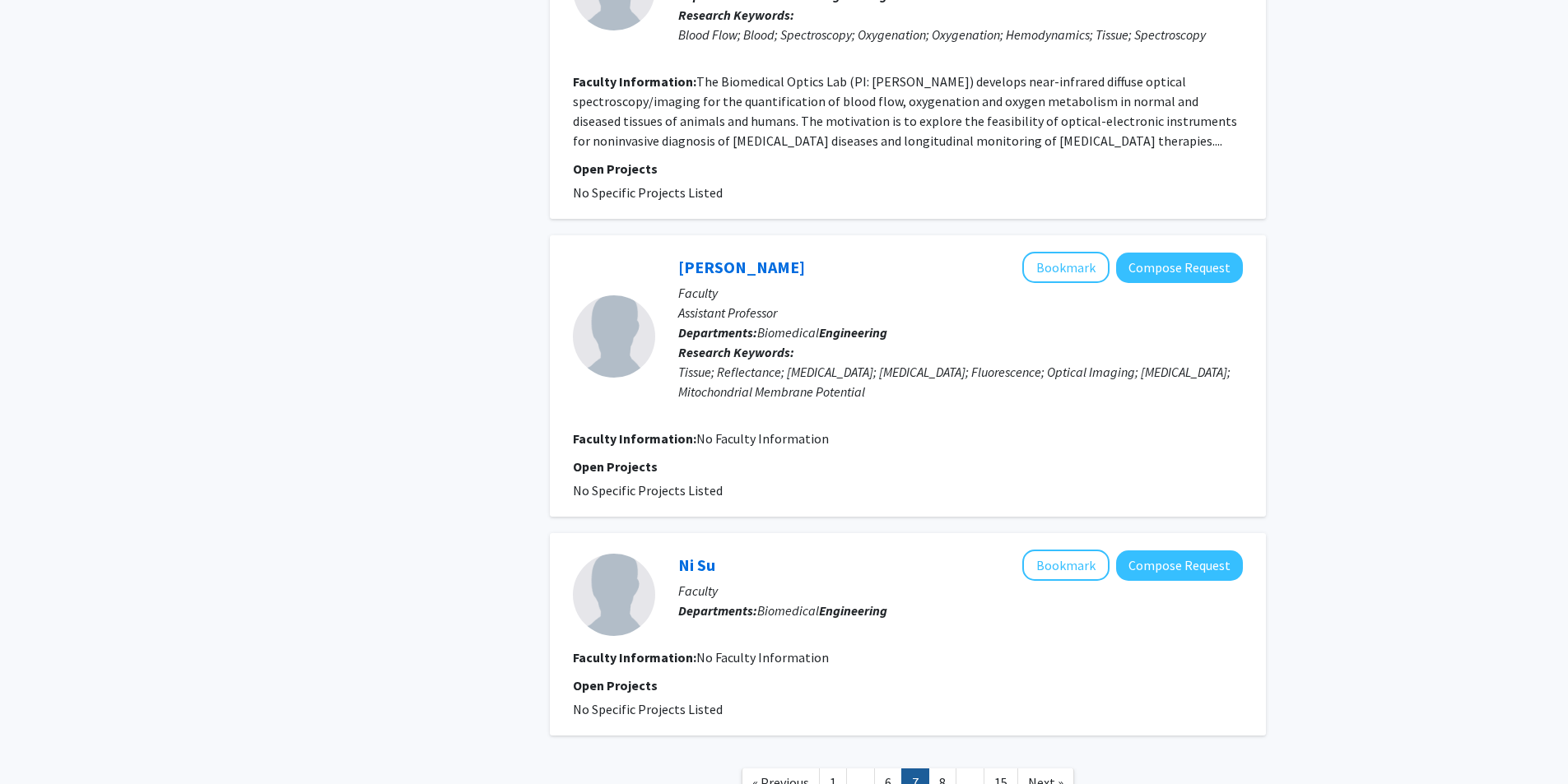
scroll to position [2189, 0]
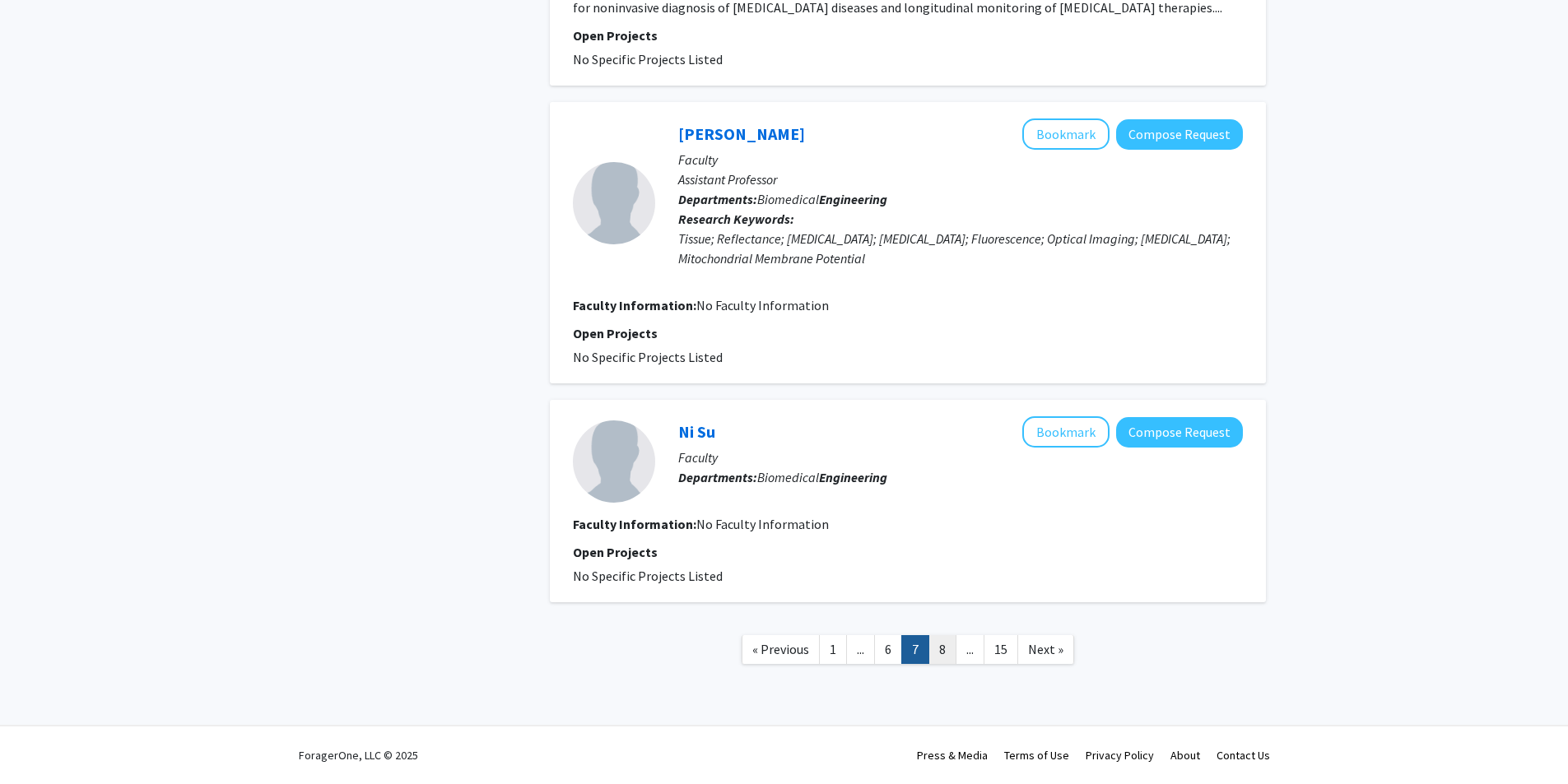
click at [946, 658] on link "8" at bounding box center [941, 649] width 28 height 29
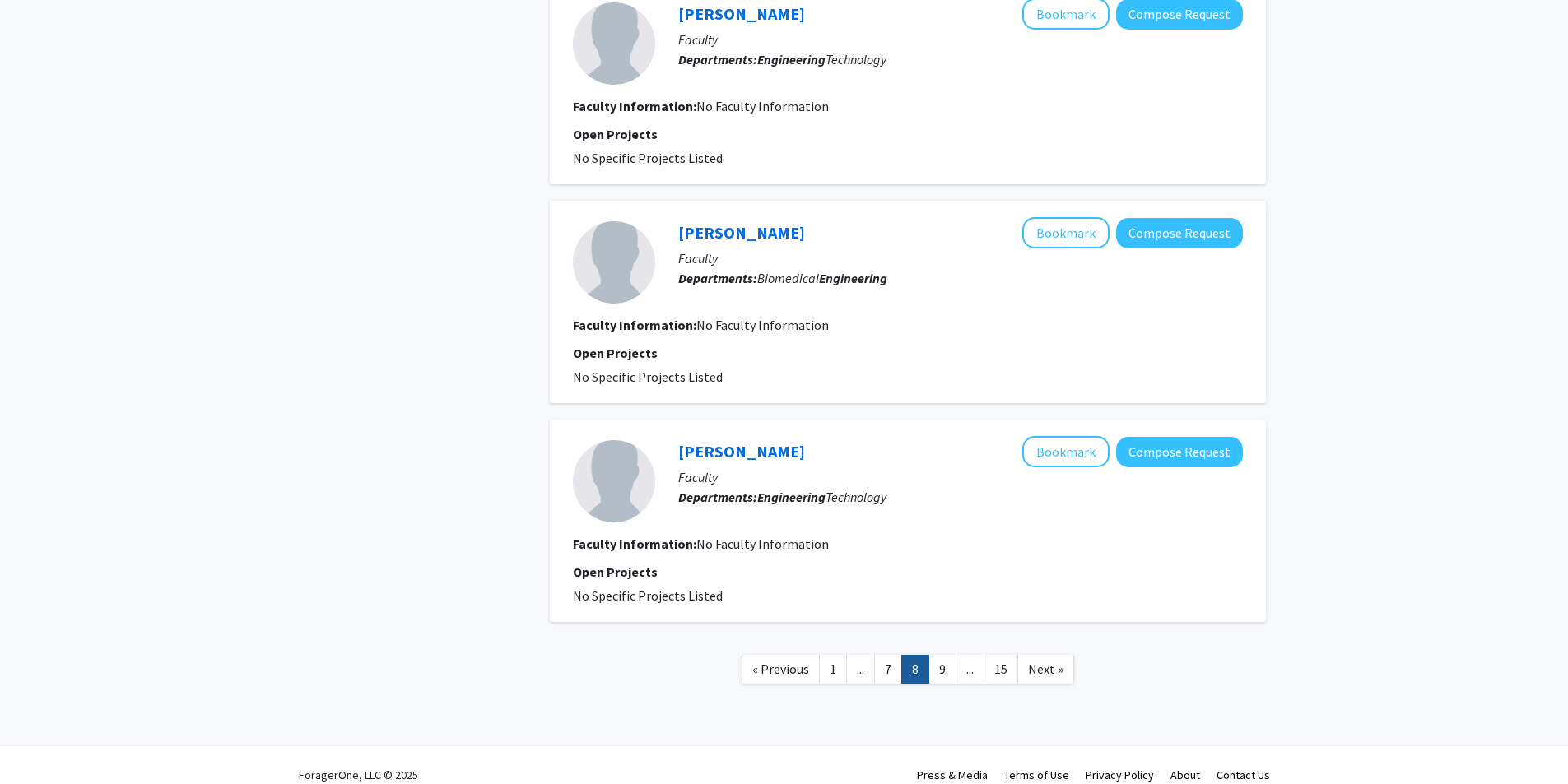
scroll to position [1952, 0]
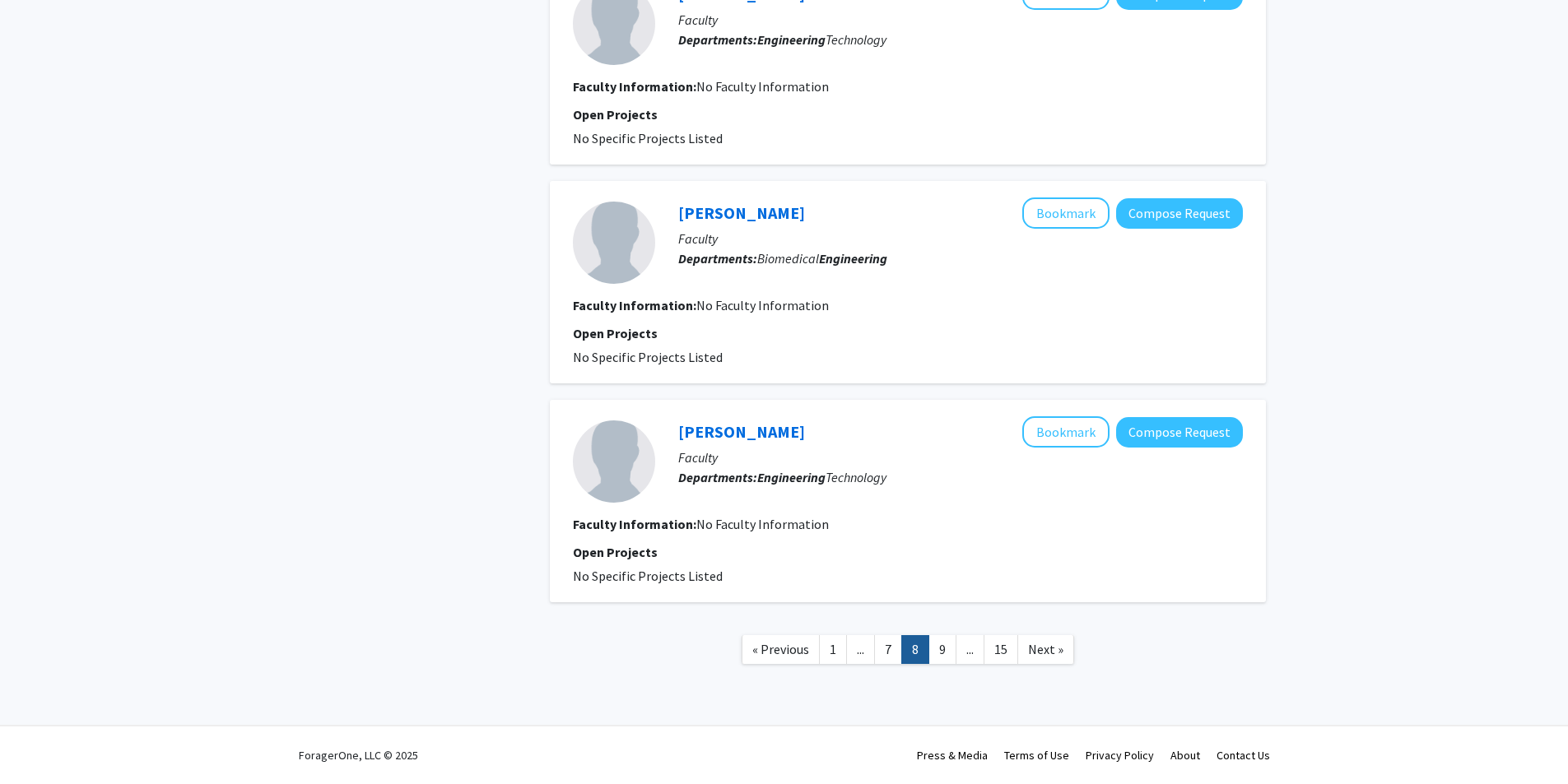
click at [946, 658] on link "9" at bounding box center [941, 649] width 28 height 29
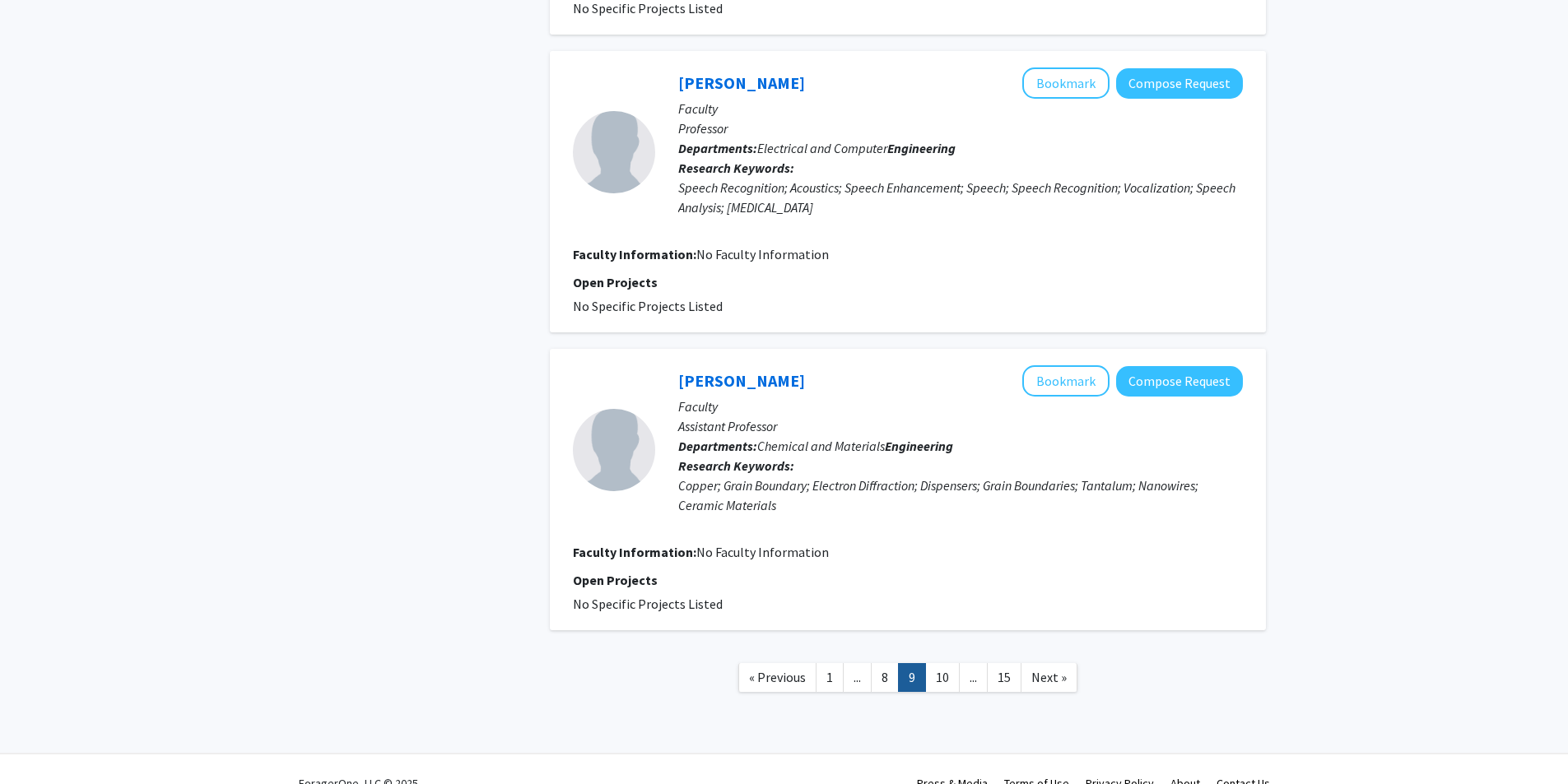
scroll to position [2585, 0]
